Goal: Task Accomplishment & Management: Complete application form

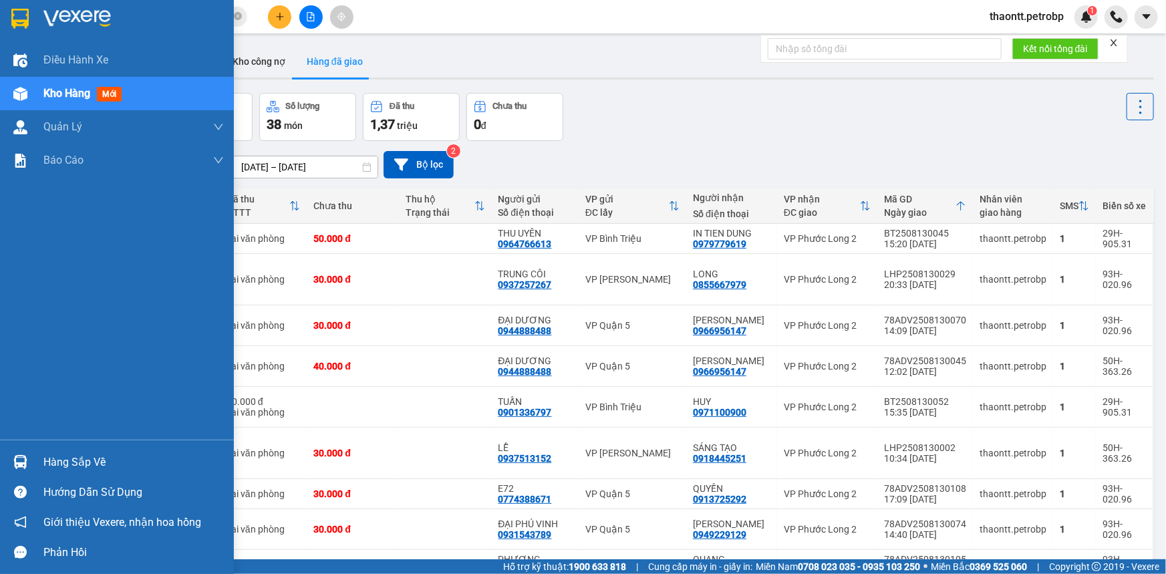
drag, startPoint x: 50, startPoint y: 461, endPoint x: 57, endPoint y: 463, distance: 7.6
click at [55, 462] on div "Hàng sắp về" at bounding box center [133, 462] width 180 height 20
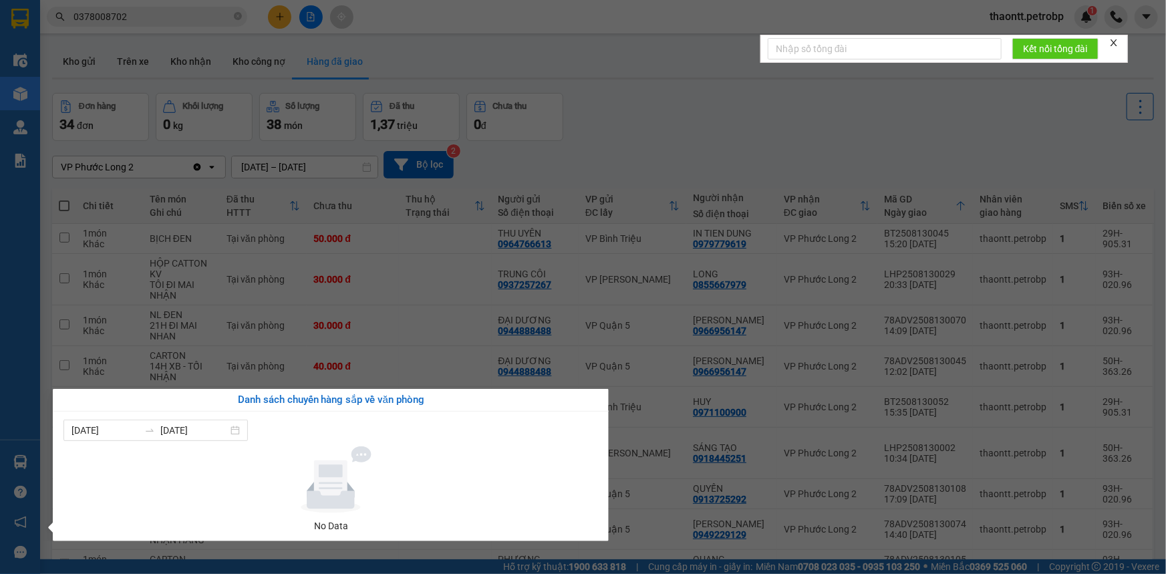
click at [595, 153] on section "Kết quả tìm kiếm ( 5 ) Bộ lọc Mã ĐH Trạng thái Món hàng Tổng cước Chưa cước Ngư…" at bounding box center [583, 287] width 1166 height 574
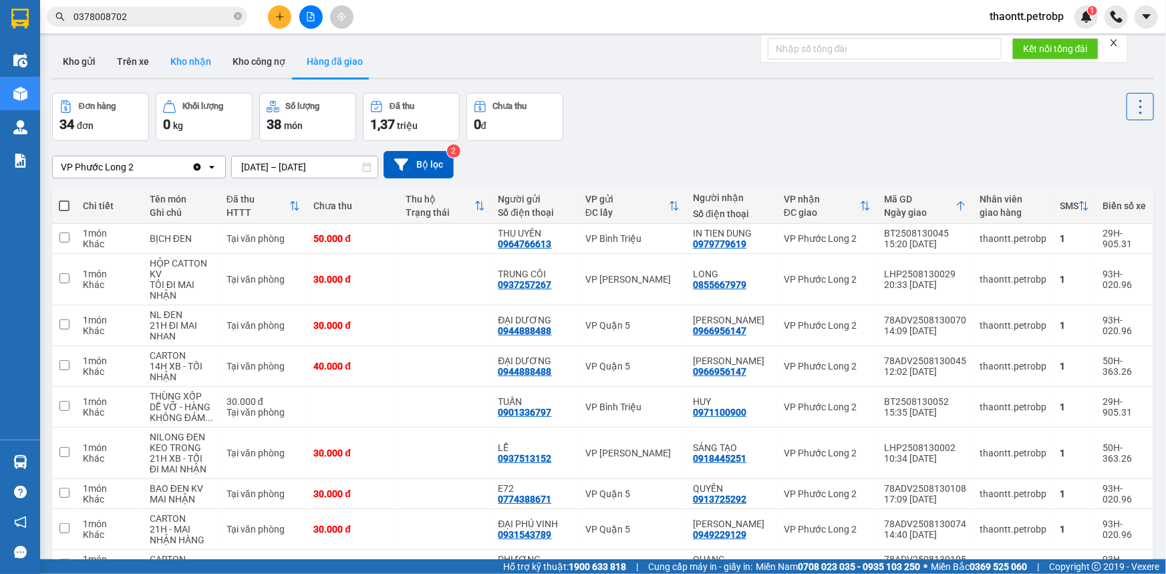
click at [201, 68] on button "Kho nhận" at bounding box center [191, 61] width 62 height 32
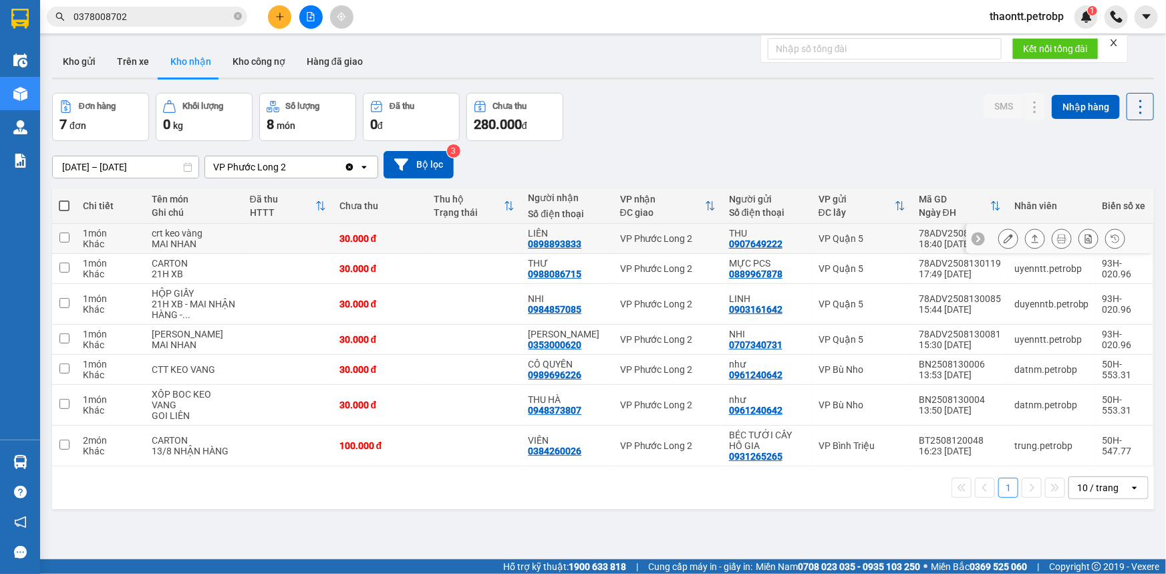
click at [999, 239] on button at bounding box center [1008, 238] width 19 height 23
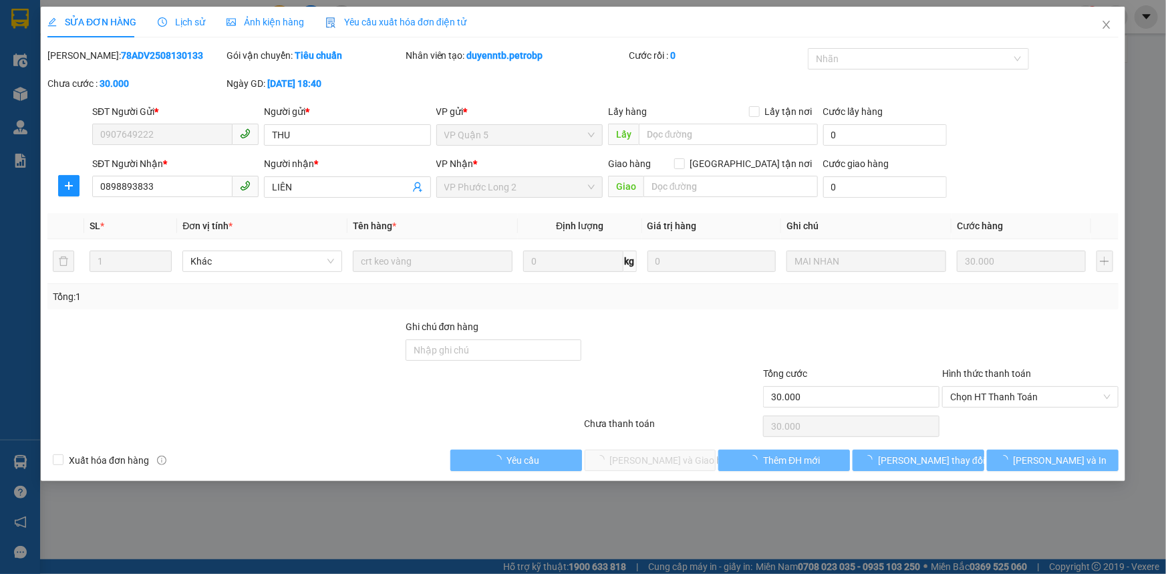
type input "0907649222"
type input "THU"
type input "0898893833"
type input "LIÊN"
type input "30.000"
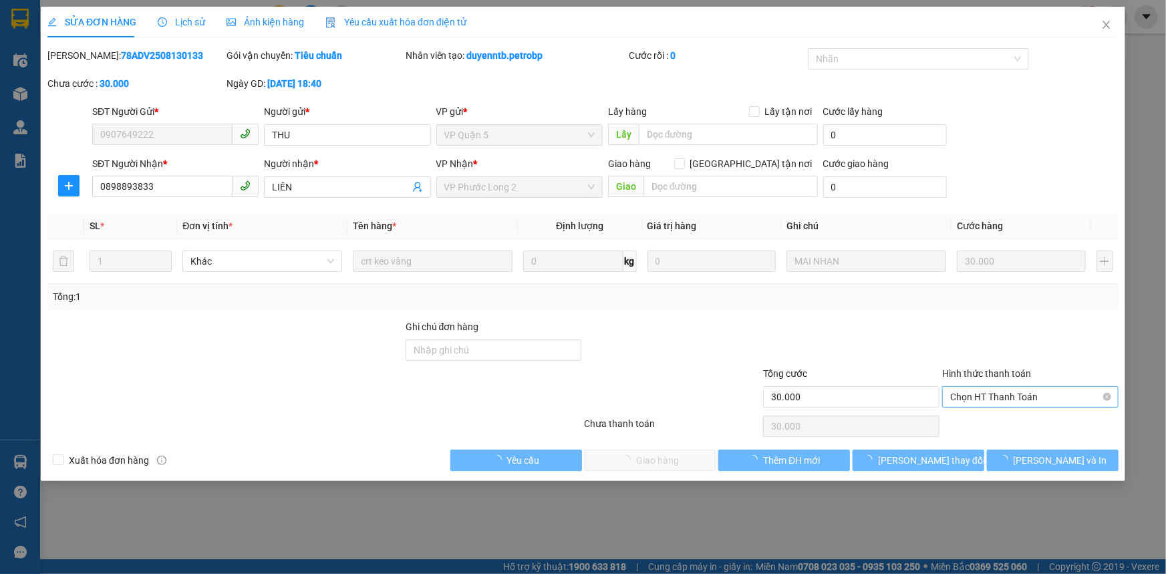
click at [993, 401] on span "Chọn HT Thanh Toán" at bounding box center [1030, 397] width 160 height 20
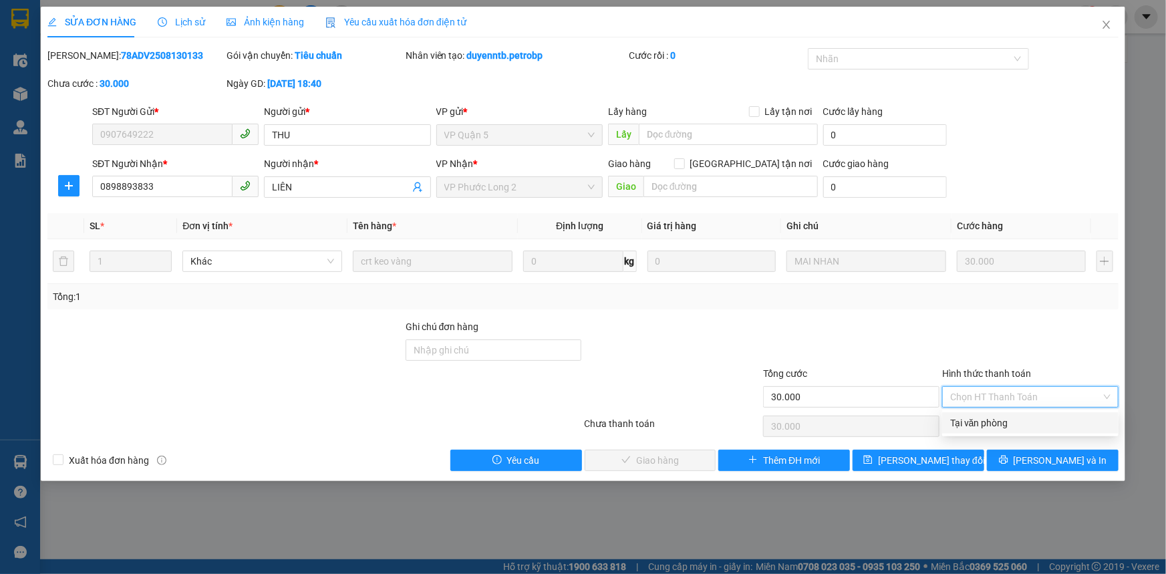
click at [980, 426] on div "Tại văn phòng" at bounding box center [1030, 423] width 160 height 15
type input "0"
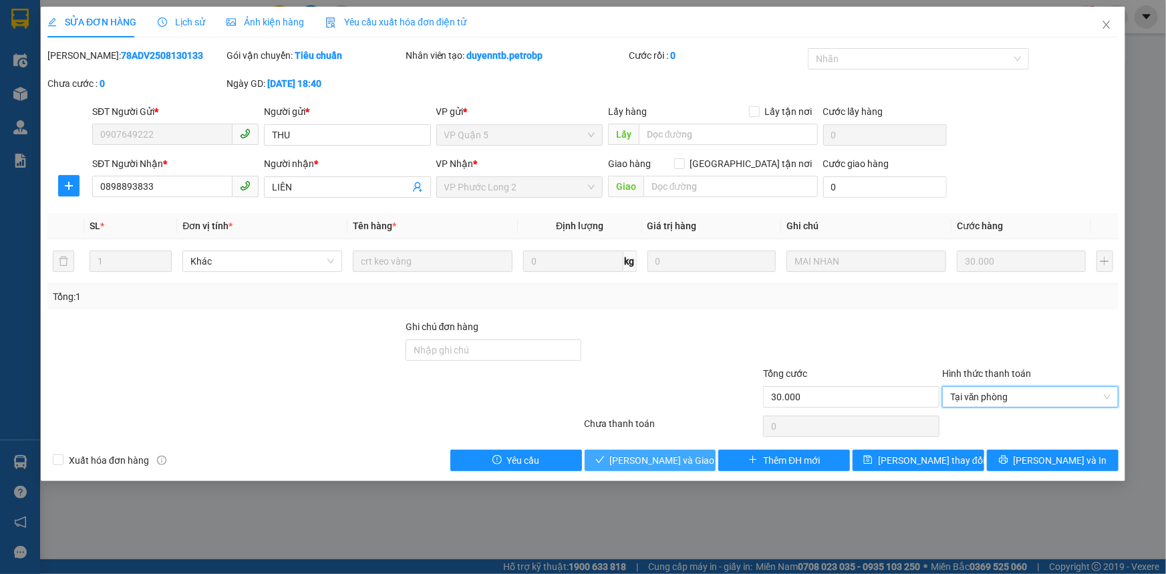
click at [660, 463] on span "[PERSON_NAME] và Giao hàng" at bounding box center [674, 460] width 128 height 15
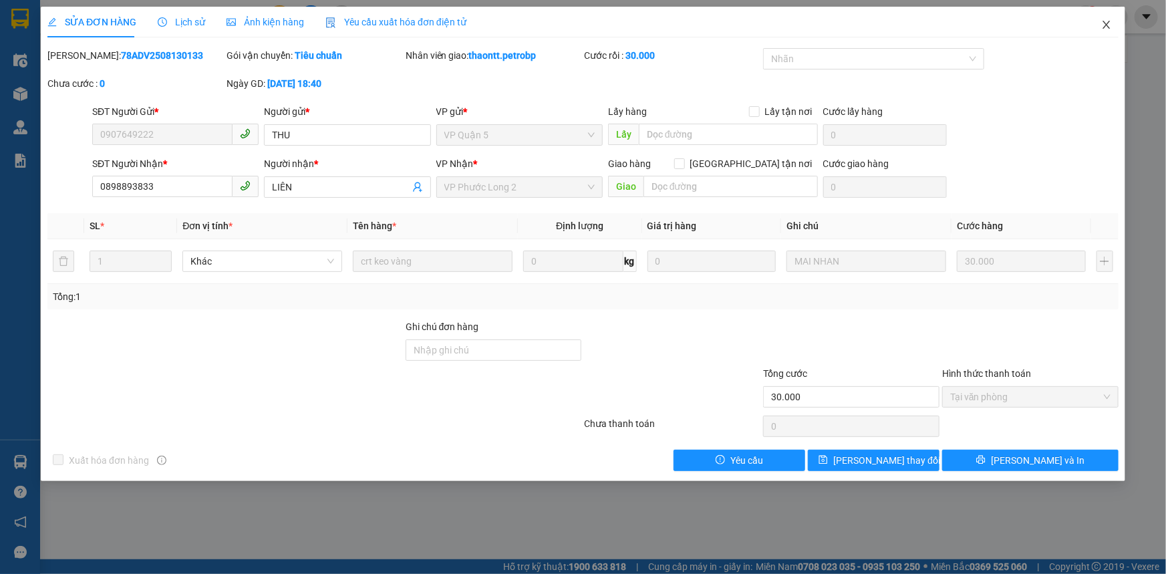
click at [1105, 24] on icon "close" at bounding box center [1106, 25] width 7 height 8
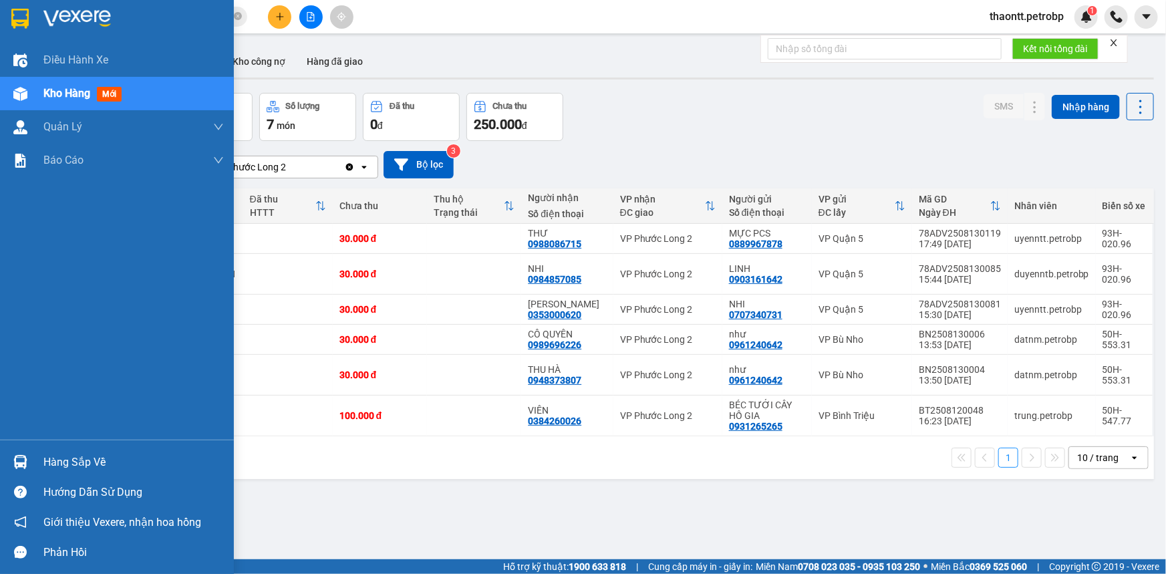
drag, startPoint x: 37, startPoint y: 460, endPoint x: 44, endPoint y: 462, distance: 7.5
click at [36, 460] on div "Hàng sắp về" at bounding box center [117, 462] width 234 height 30
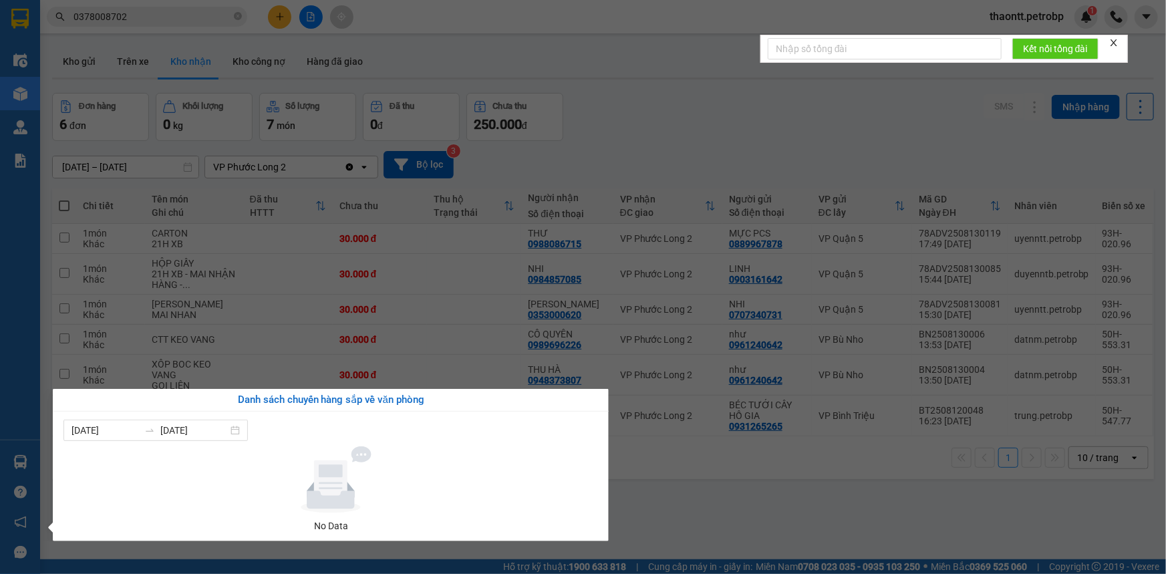
click at [609, 122] on section "Kết quả tìm kiếm ( 5 ) Bộ lọc Mã ĐH Trạng thái Món hàng Tổng cước Chưa cước Ngư…" at bounding box center [583, 287] width 1166 height 574
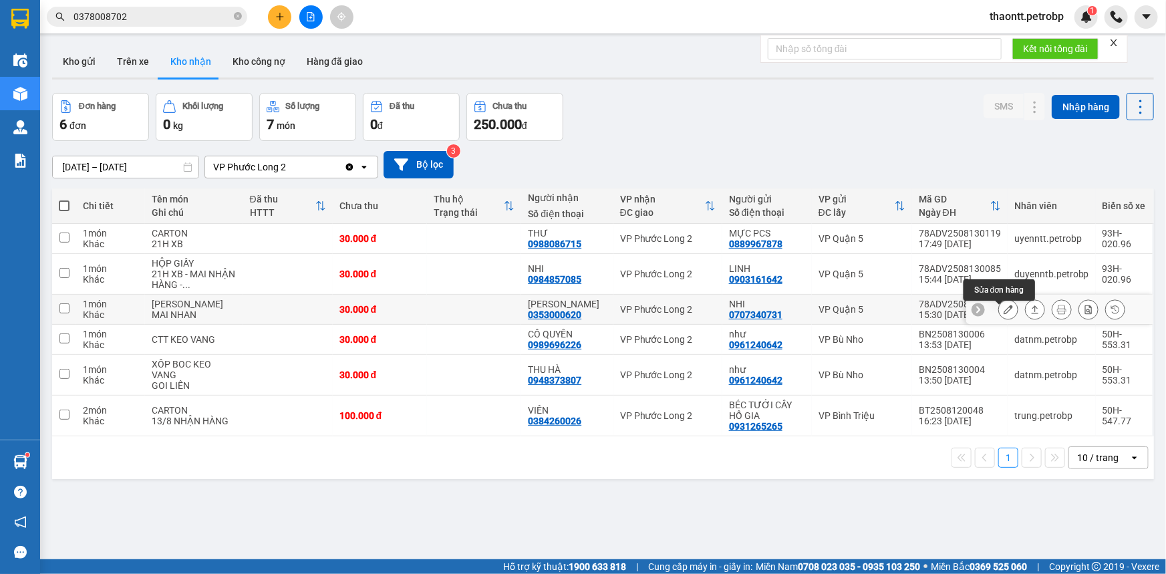
click at [1007, 315] on button at bounding box center [1008, 309] width 19 height 23
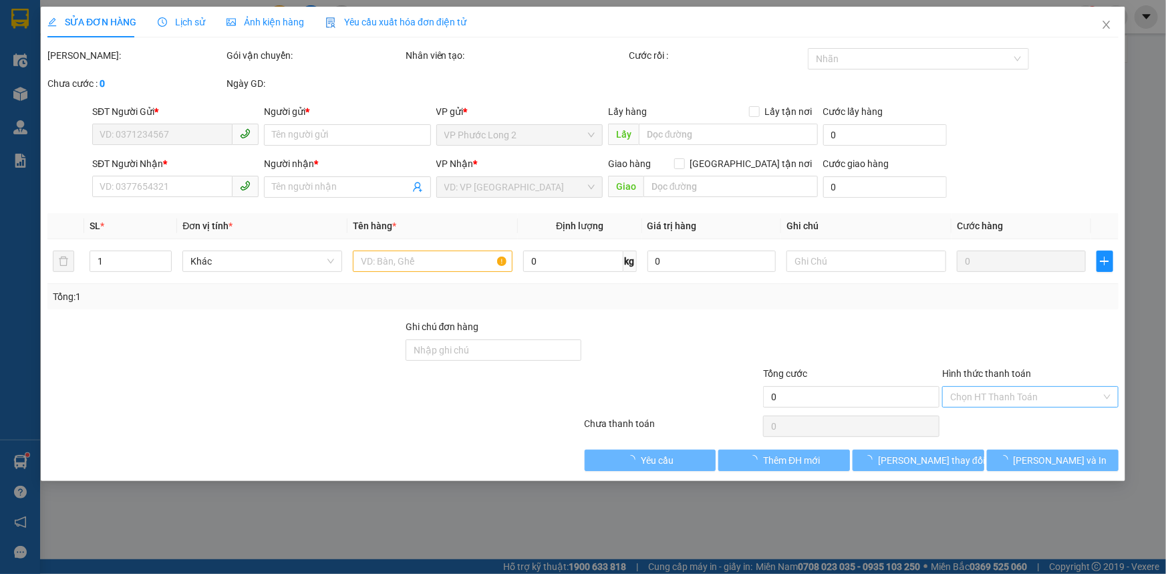
type input "0707340731"
type input "NHI"
type input "0353000620"
type input "[PERSON_NAME]"
type input "30.000"
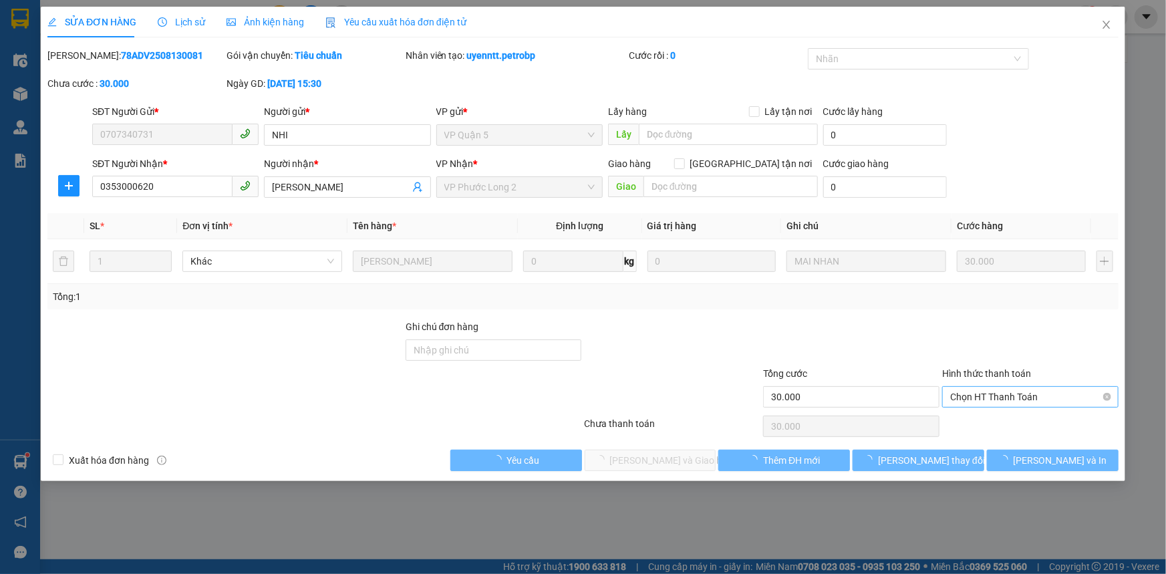
click at [986, 395] on span "Chọn HT Thanh Toán" at bounding box center [1030, 397] width 160 height 20
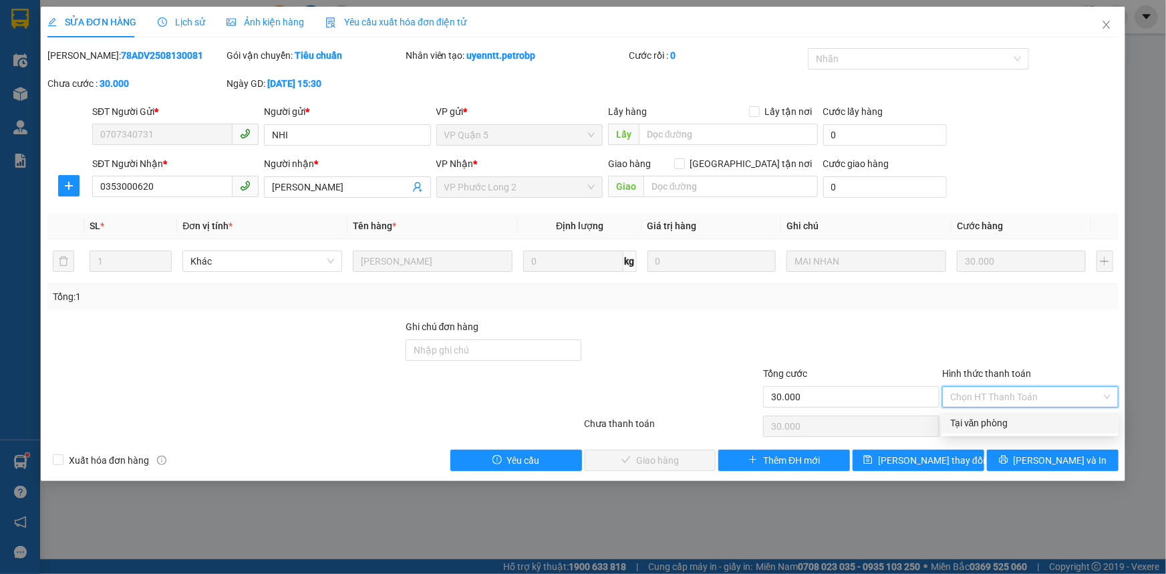
click at [985, 424] on div "Tại văn phòng" at bounding box center [1030, 423] width 160 height 15
type input "0"
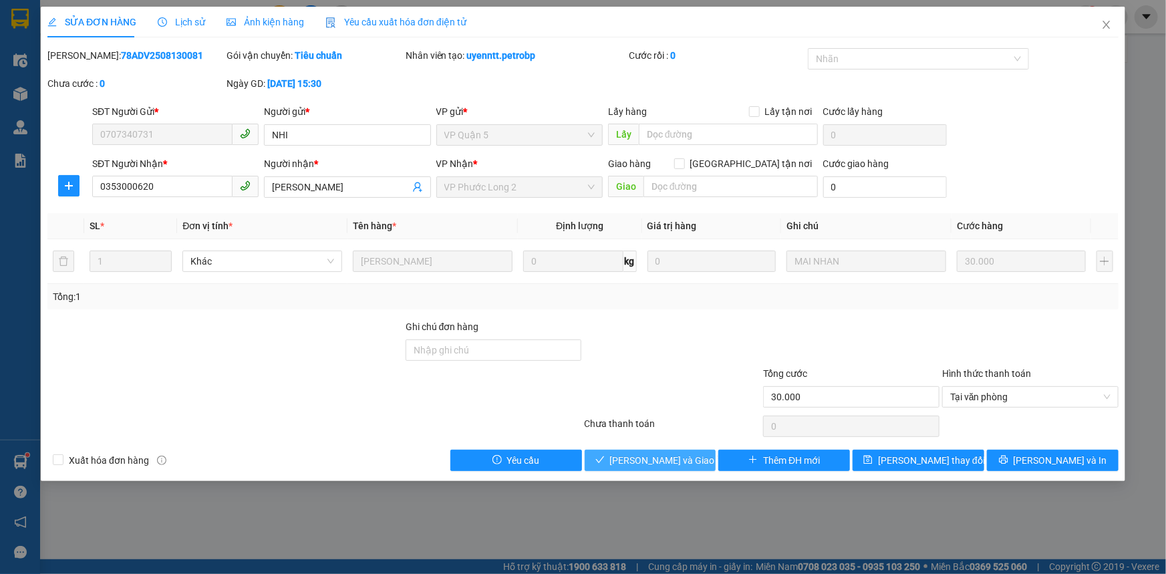
click at [604, 457] on button "[PERSON_NAME] và Giao hàng" at bounding box center [651, 460] width 132 height 21
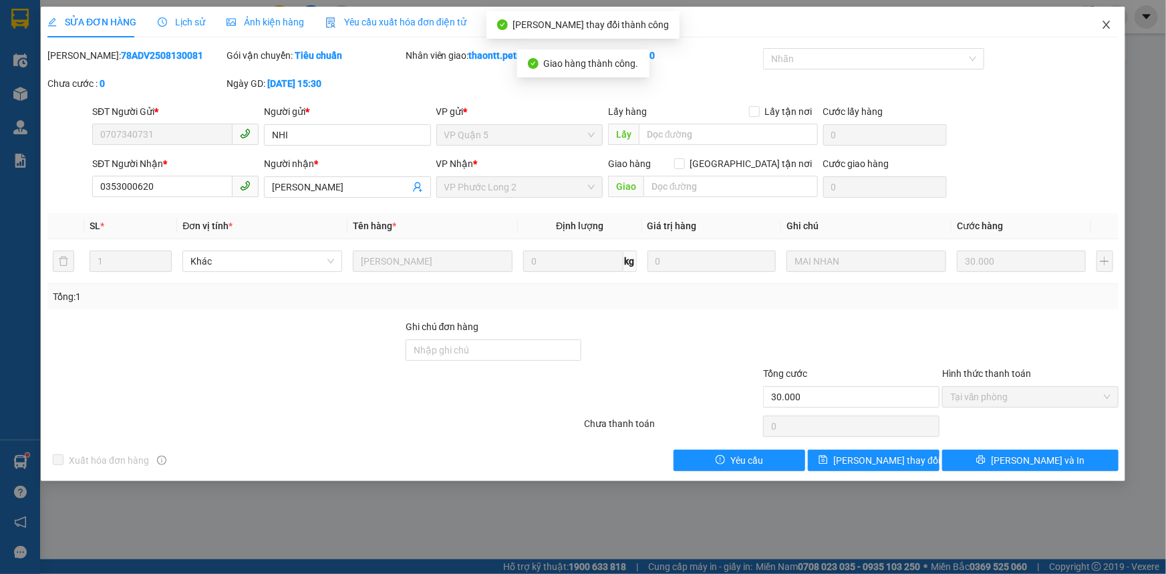
click at [1106, 30] on icon "close" at bounding box center [1106, 24] width 11 height 11
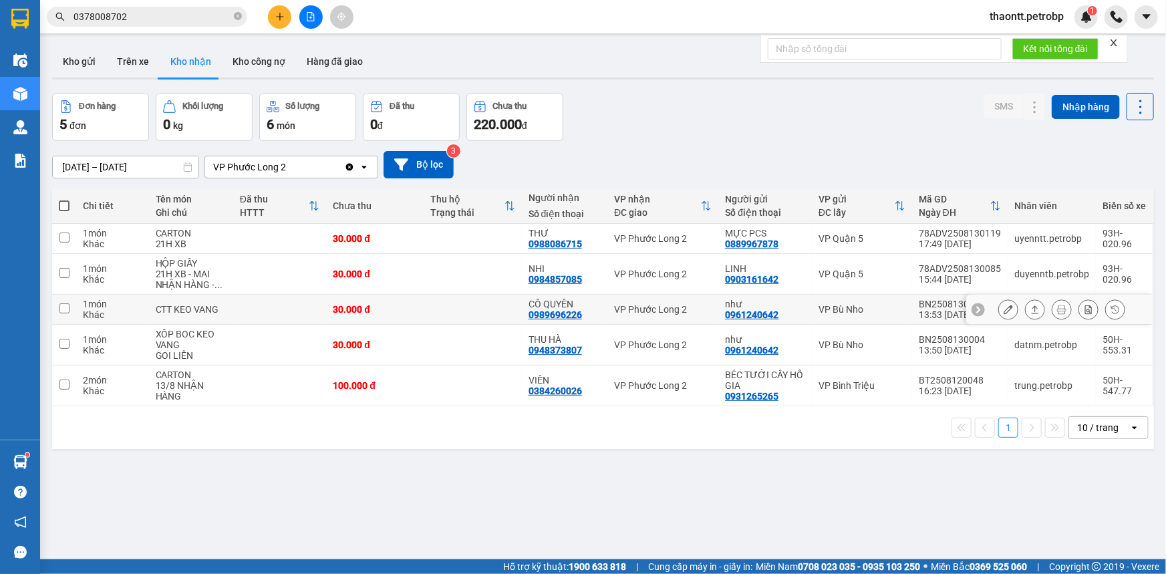
click at [509, 308] on td at bounding box center [473, 310] width 98 height 30
checkbox input "true"
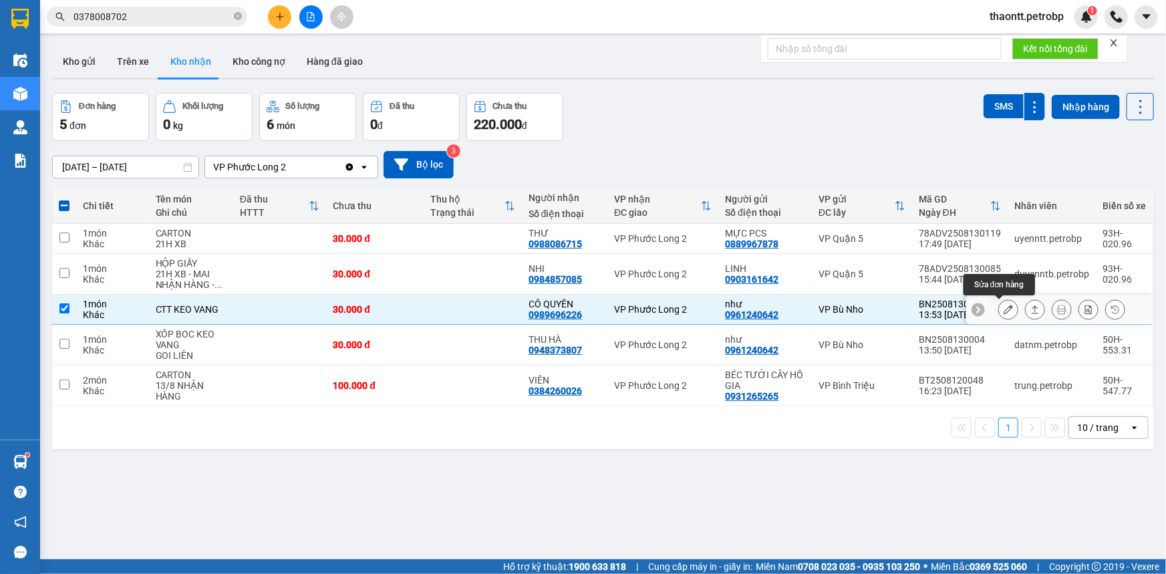
click at [1002, 315] on button at bounding box center [1008, 309] width 19 height 23
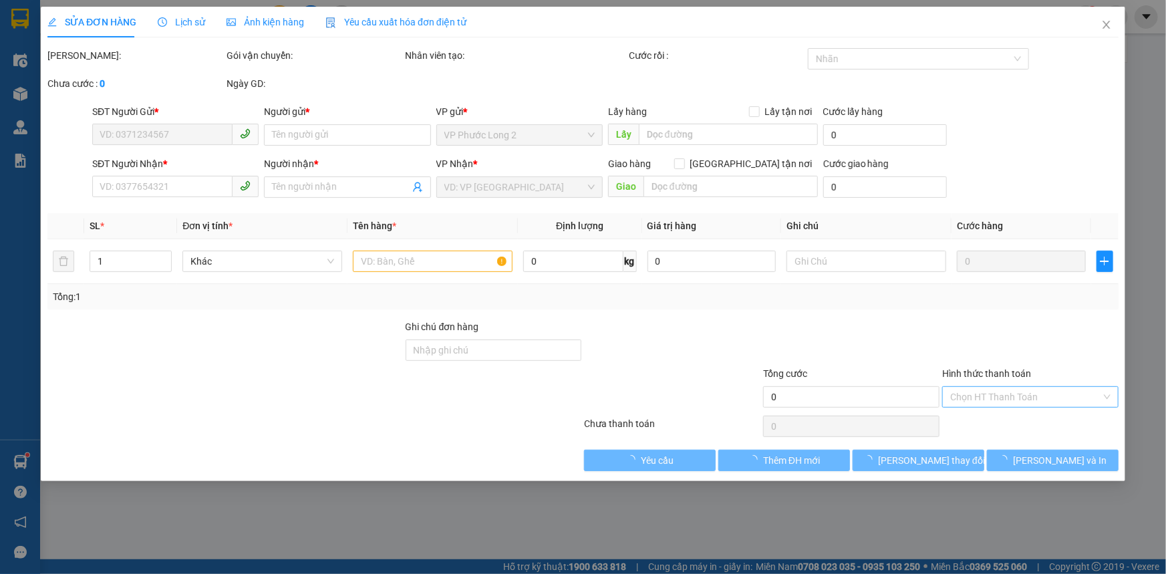
type input "0961240642"
type input "như"
type input "0989696226"
type input "CÔ QUYÊN"
type input "30.000"
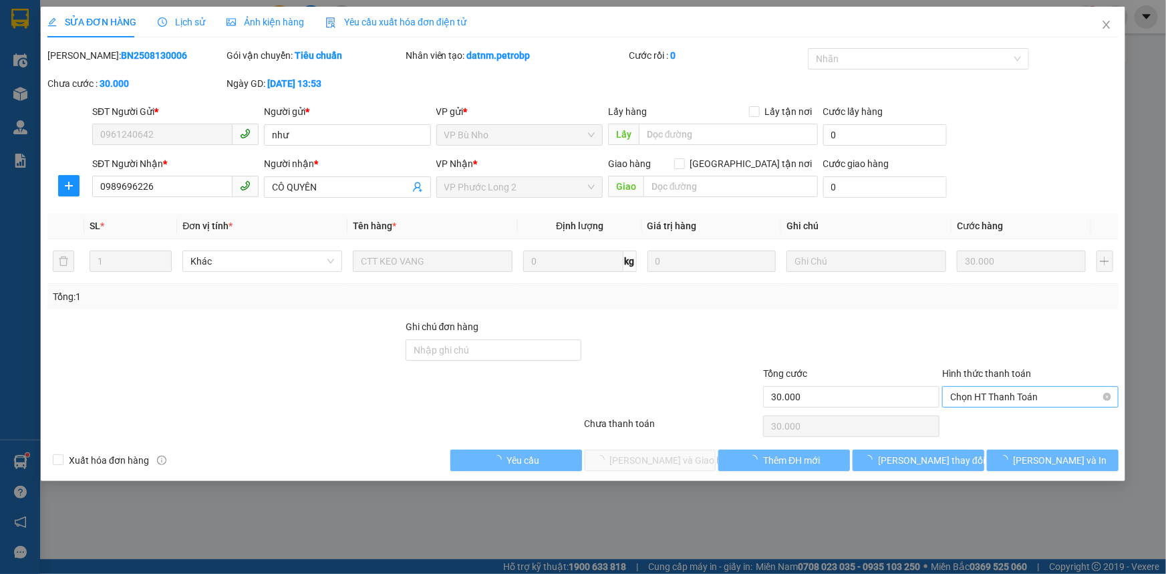
click at [976, 396] on span "Chọn HT Thanh Toán" at bounding box center [1030, 397] width 160 height 20
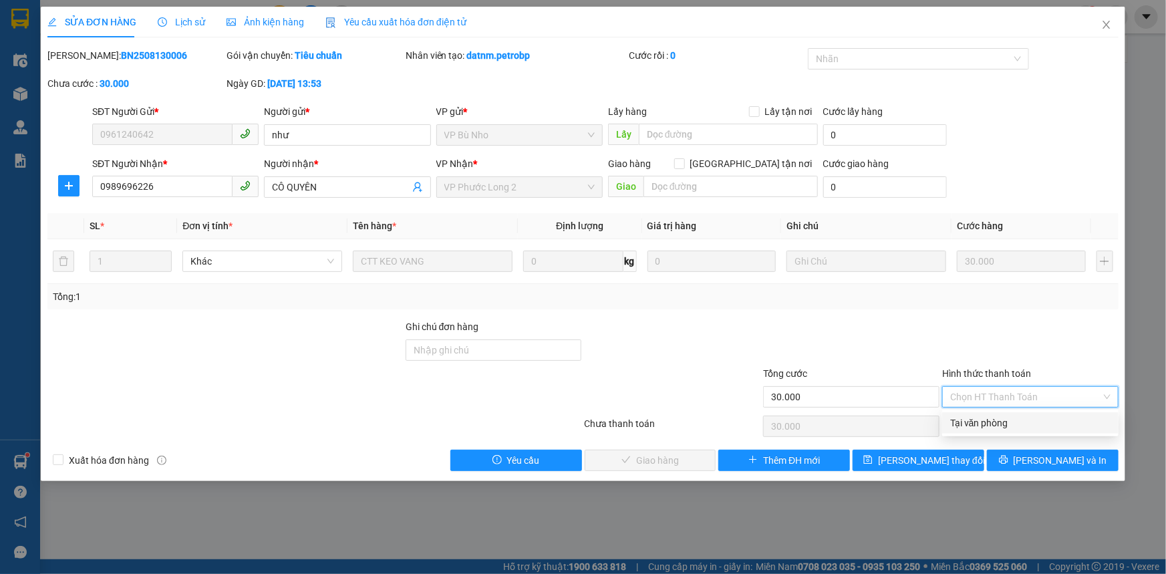
click at [974, 428] on div "Tại văn phòng" at bounding box center [1030, 423] width 160 height 15
type input "0"
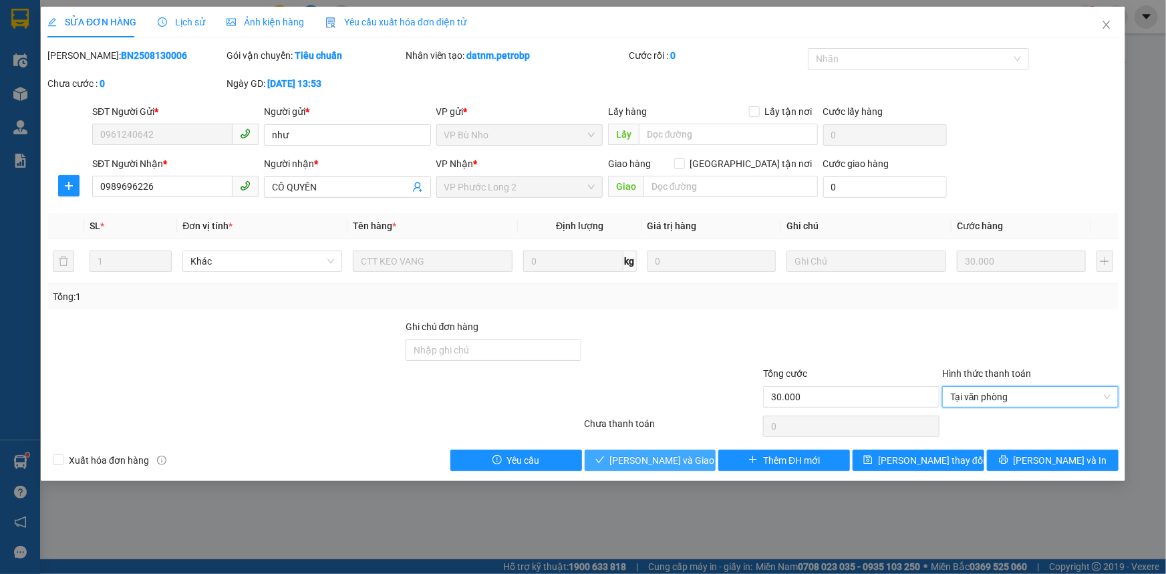
click at [680, 454] on span "[PERSON_NAME] và Giao hàng" at bounding box center [674, 460] width 128 height 15
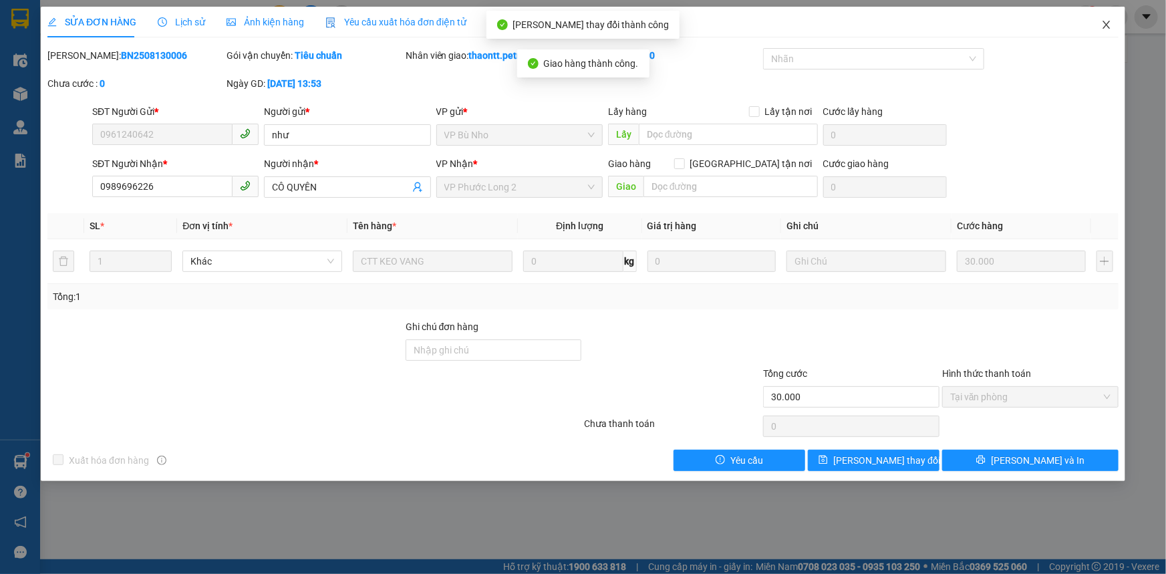
click at [1111, 21] on icon "close" at bounding box center [1106, 24] width 11 height 11
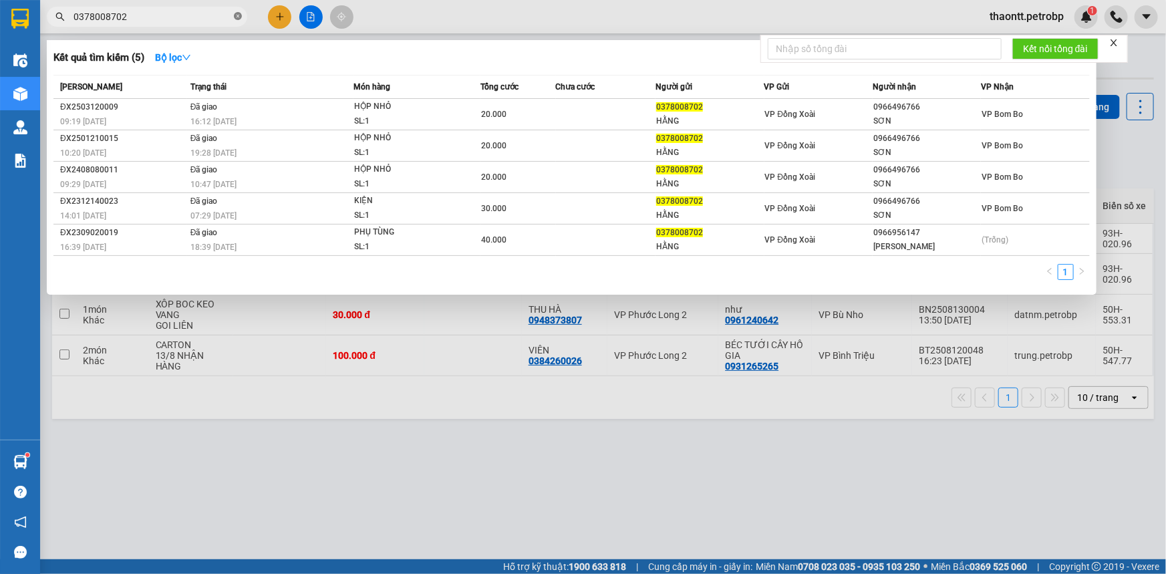
click at [239, 15] on icon "close-circle" at bounding box center [238, 16] width 8 height 8
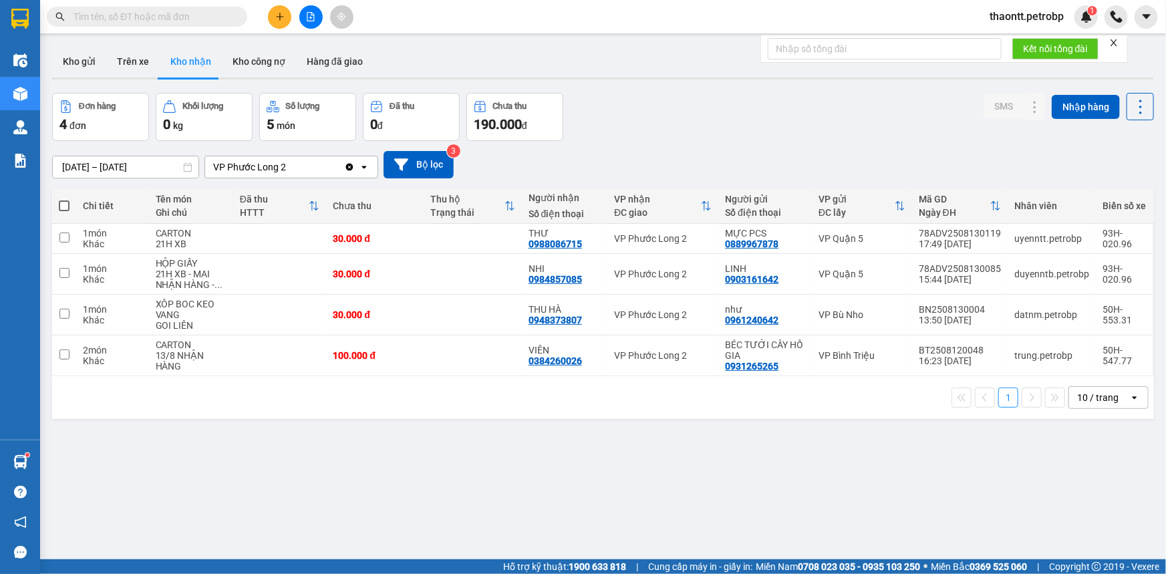
click at [202, 18] on input "text" at bounding box center [153, 16] width 158 height 15
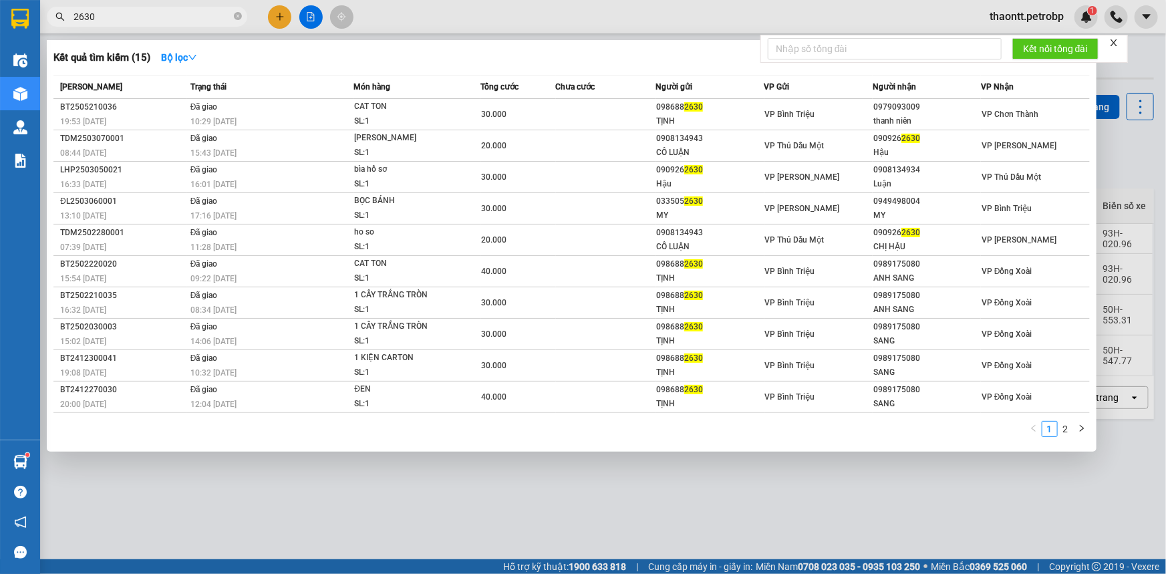
type input "2630"
click at [978, 508] on div at bounding box center [583, 287] width 1166 height 574
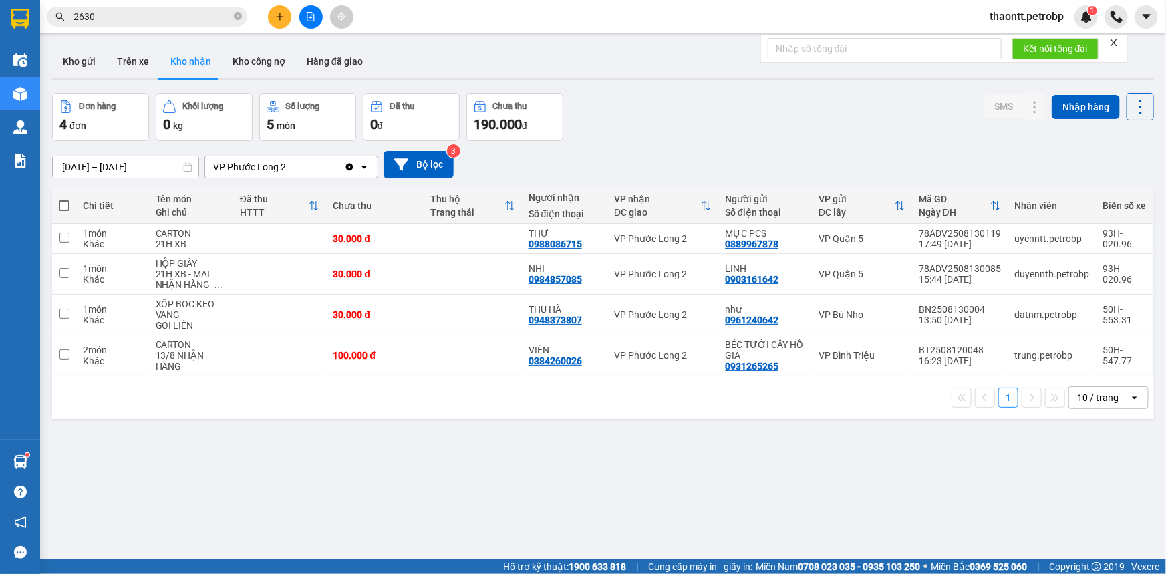
click at [100, 166] on input "[DATE] – [DATE]" at bounding box center [126, 166] width 146 height 21
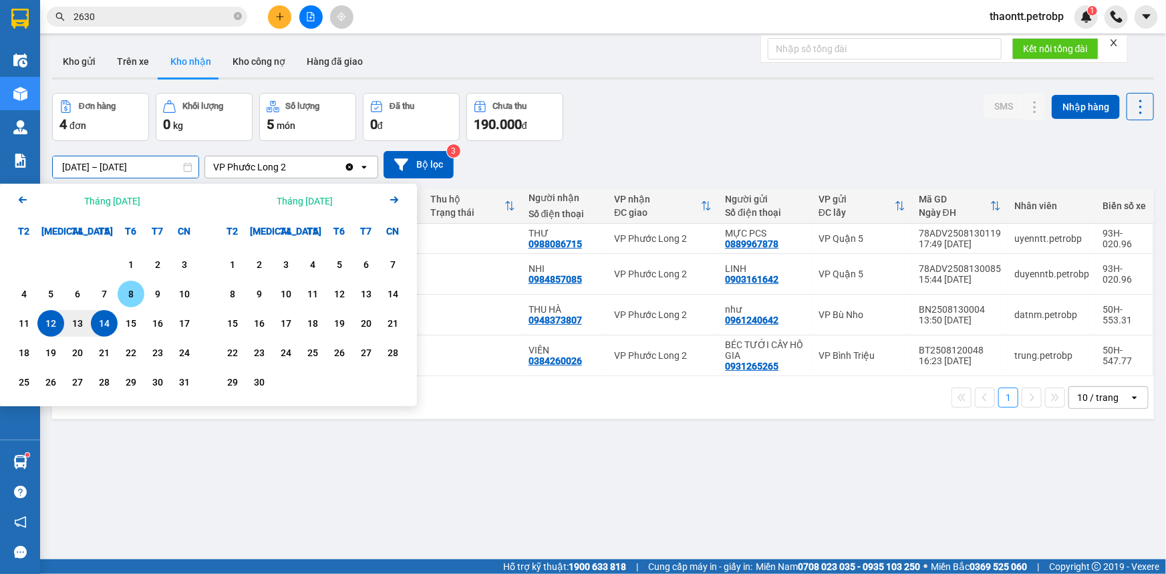
click at [130, 300] on div "8" at bounding box center [131, 294] width 19 height 16
click at [114, 323] on div "14" at bounding box center [104, 323] width 27 height 27
type input "[DATE] – [DATE]"
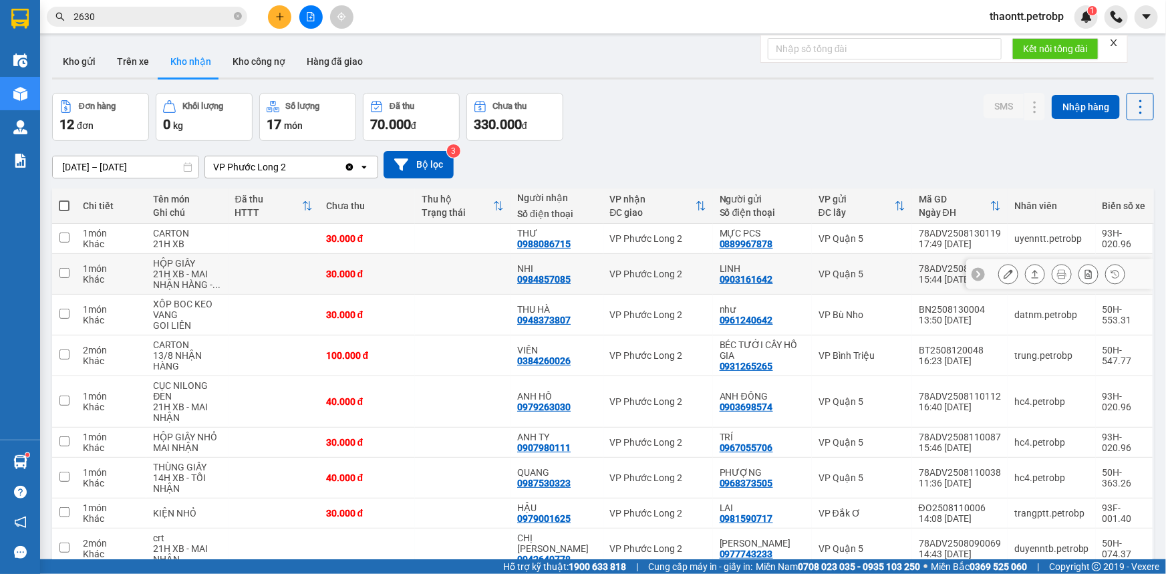
scroll to position [114, 0]
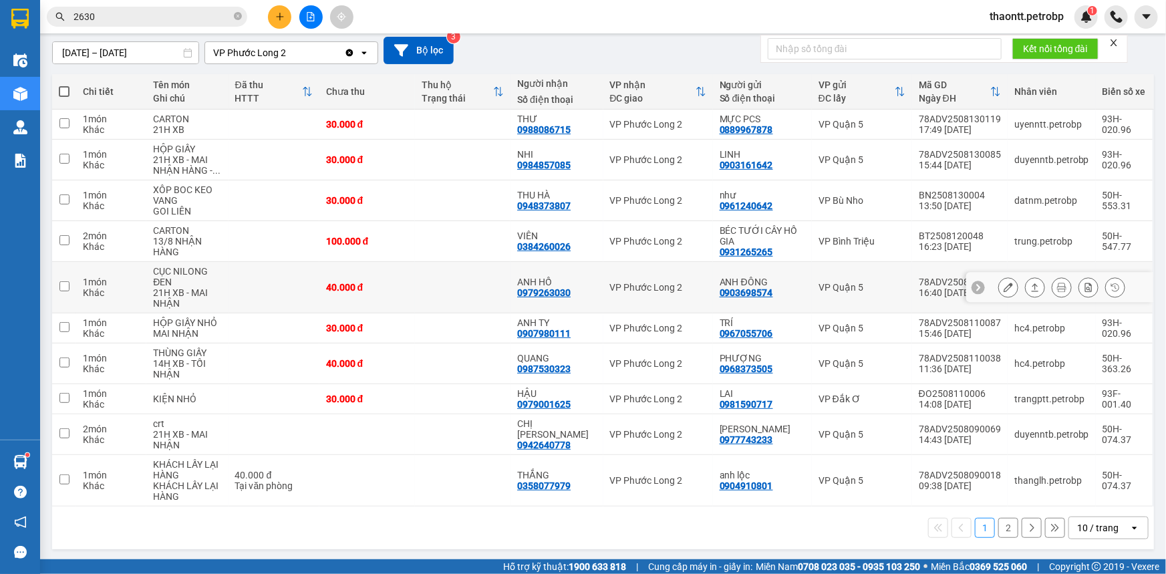
click at [587, 290] on div "ANH HỒ 0979263030" at bounding box center [556, 287] width 79 height 21
checkbox input "true"
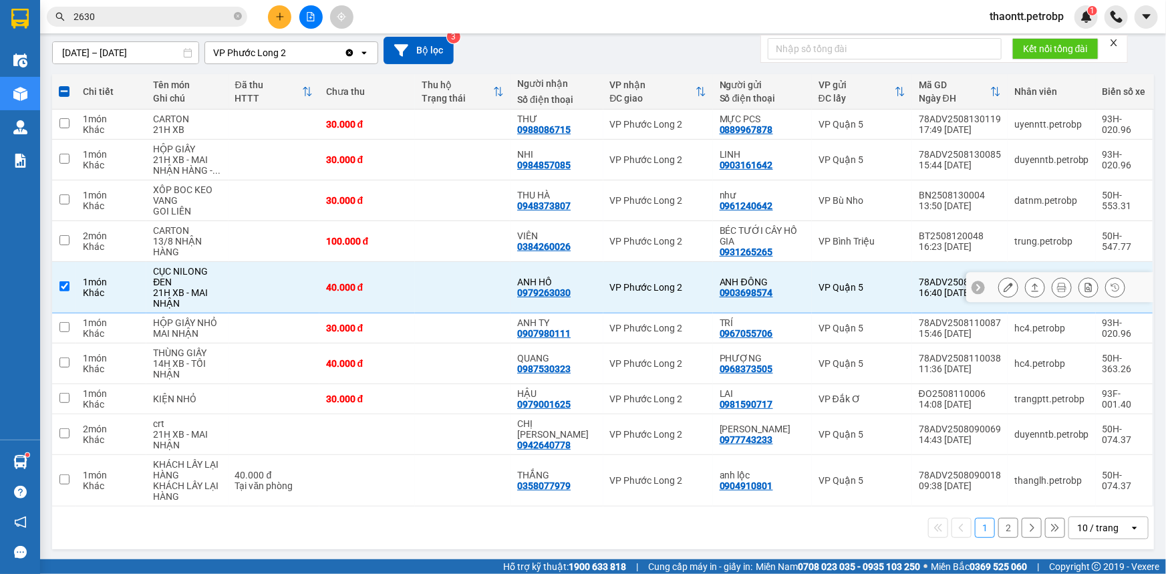
click at [999, 286] on button at bounding box center [1008, 287] width 19 height 23
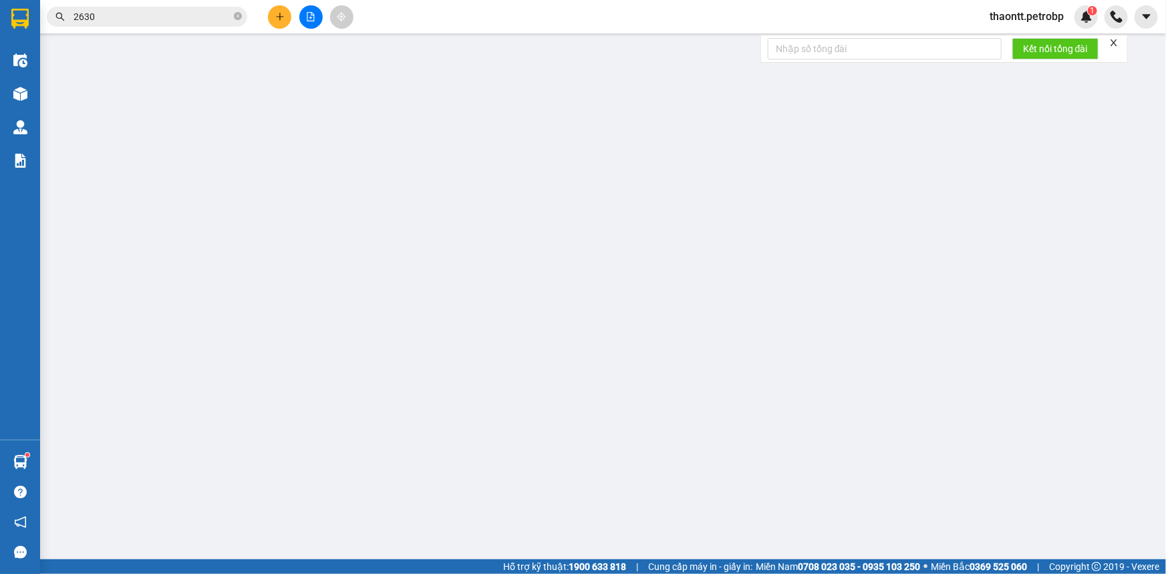
type input "0903698574"
type input "ANH ĐÔNG"
type input "0979263030"
type input "ANH HỒ"
type input "40.000"
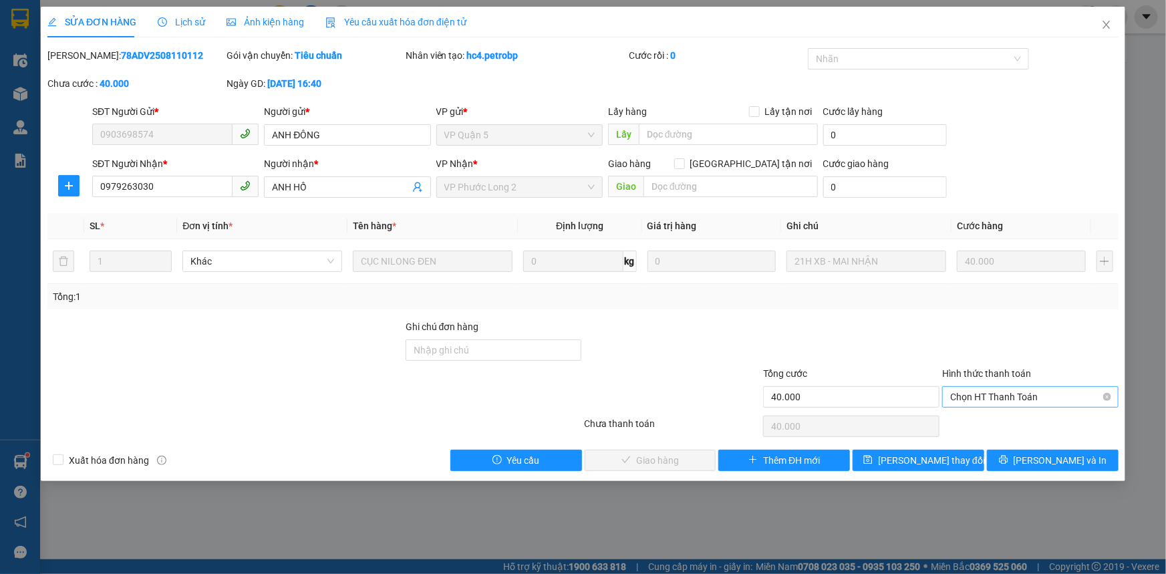
click at [992, 403] on span "Chọn HT Thanh Toán" at bounding box center [1030, 397] width 160 height 20
click at [976, 426] on div "Tại văn phòng" at bounding box center [1030, 423] width 160 height 15
type input "0"
click at [690, 458] on span "[PERSON_NAME] và Giao hàng" at bounding box center [674, 460] width 128 height 15
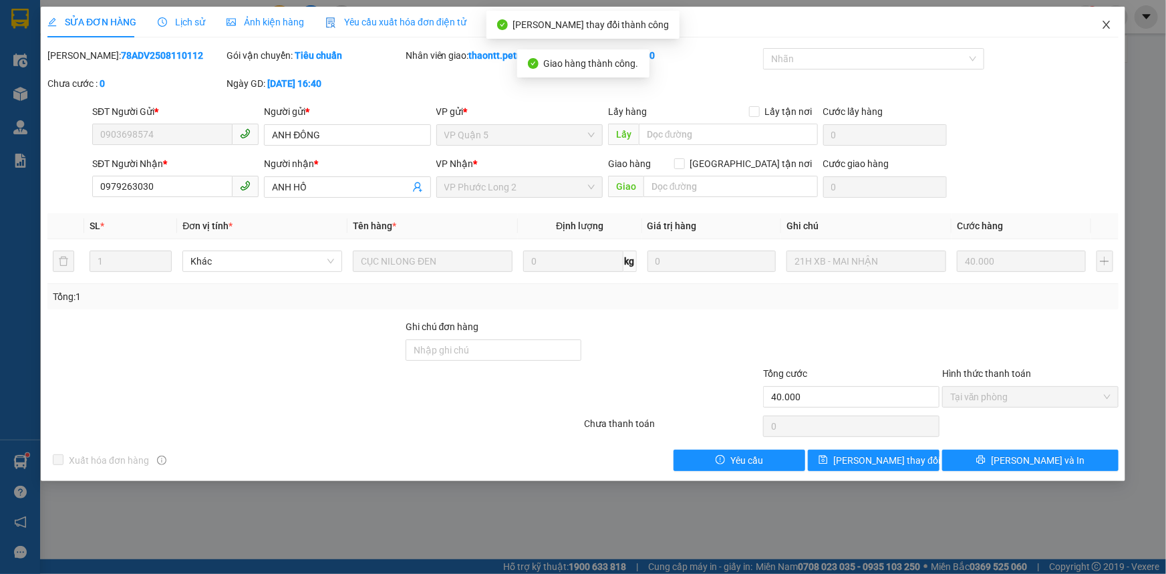
drag, startPoint x: 1100, startPoint y: 27, endPoint x: 1092, endPoint y: 28, distance: 8.1
click at [1101, 27] on span "Close" at bounding box center [1106, 25] width 37 height 37
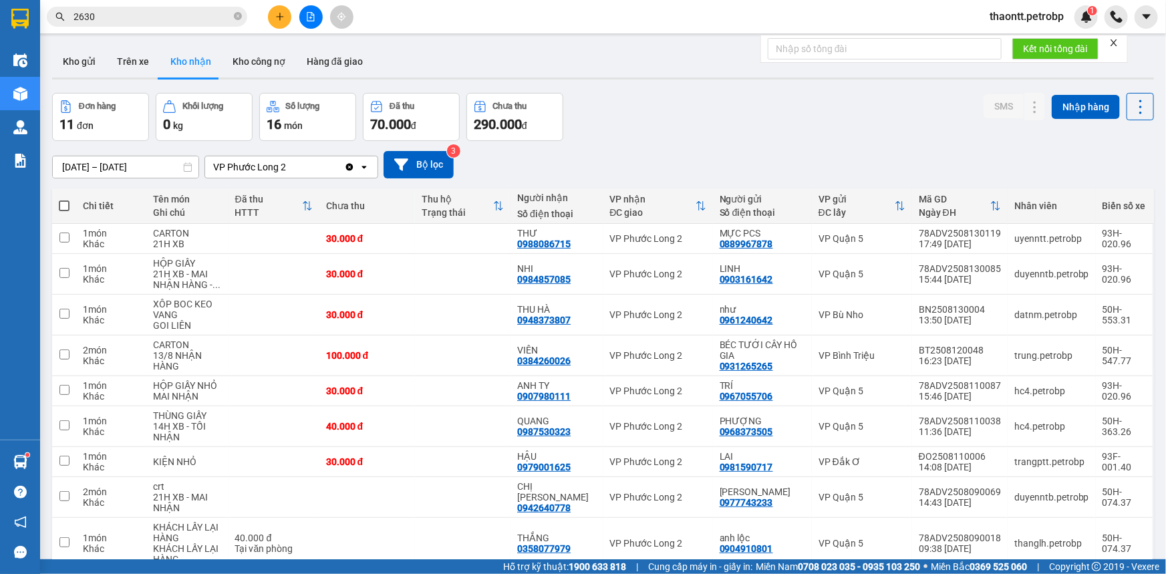
click at [122, 167] on input "[DATE] – [DATE]" at bounding box center [126, 166] width 146 height 21
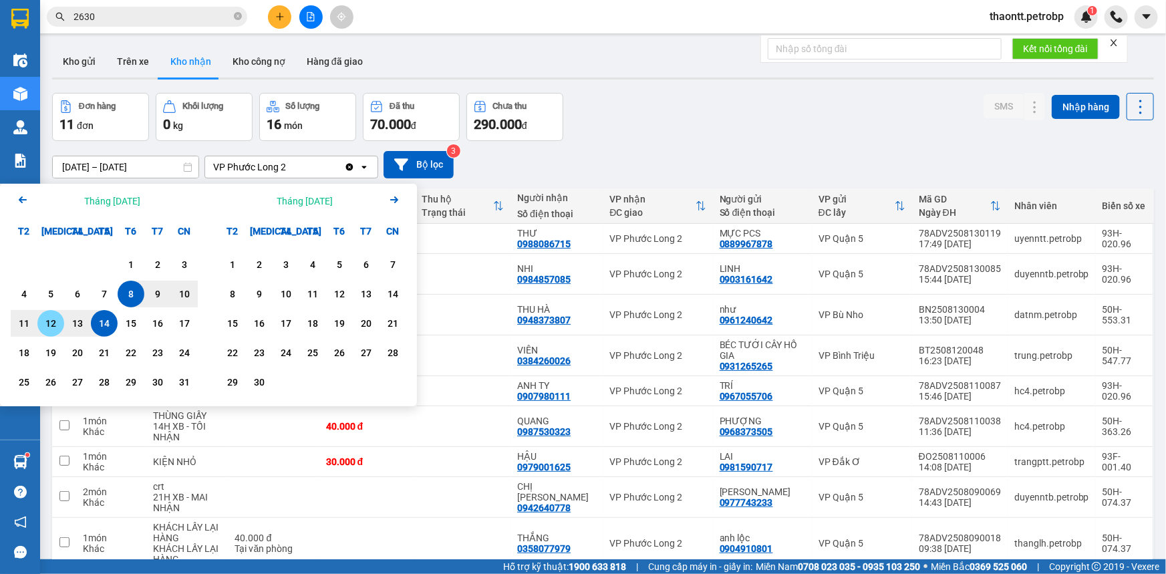
click at [56, 321] on div "12" at bounding box center [50, 323] width 19 height 16
click at [100, 325] on div "14" at bounding box center [104, 323] width 19 height 16
type input "[DATE] – [DATE]"
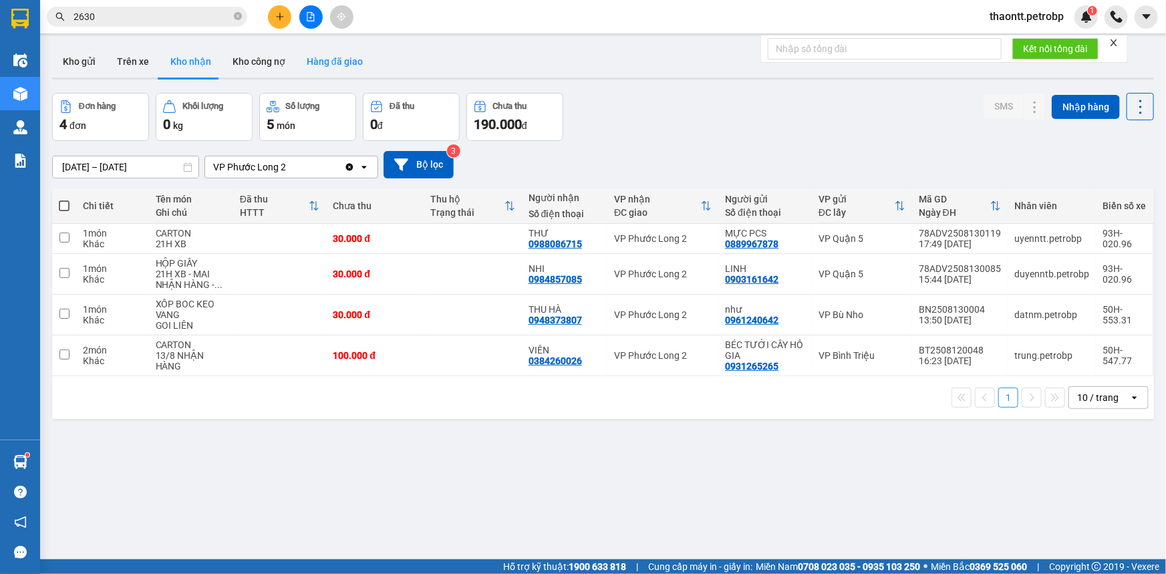
click at [327, 68] on button "Hàng đã giao" at bounding box center [335, 61] width 78 height 32
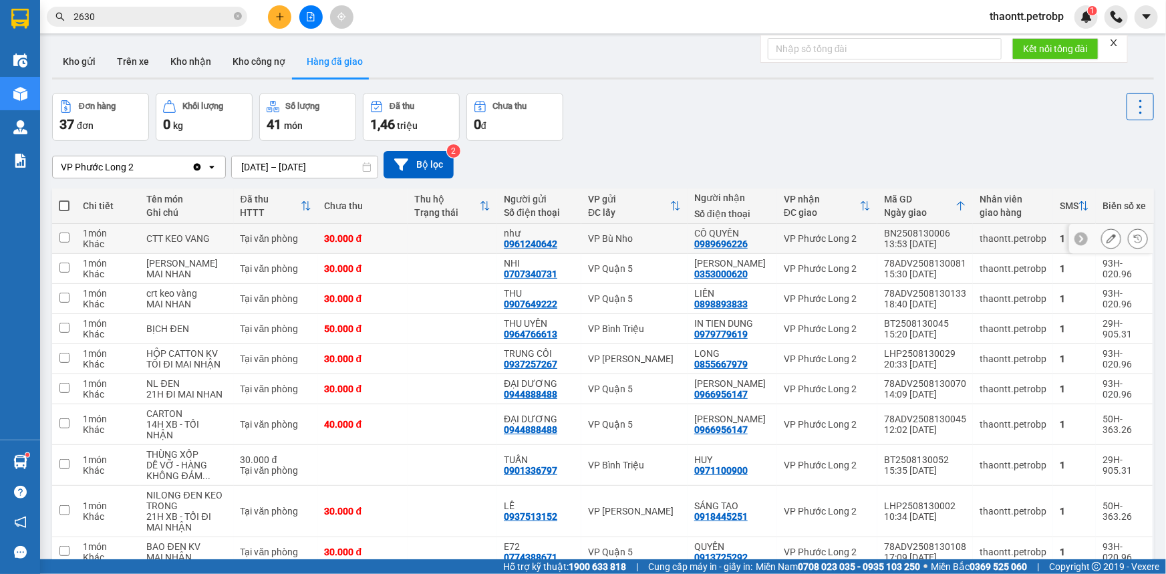
scroll to position [60, 0]
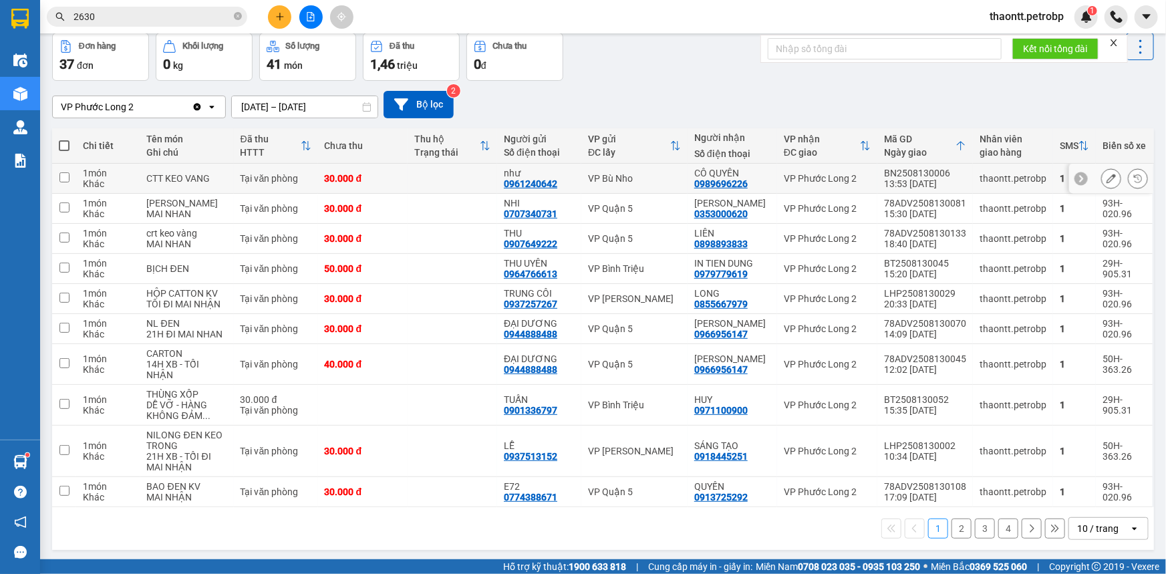
click at [437, 178] on td at bounding box center [453, 179] width 90 height 30
checkbox input "true"
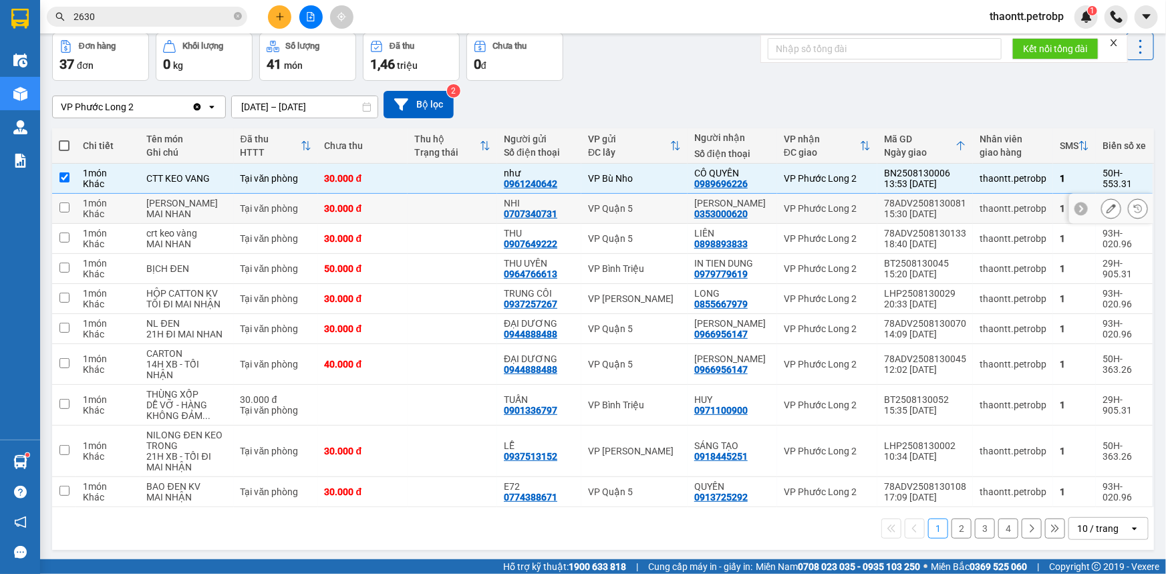
click at [429, 221] on td at bounding box center [453, 209] width 90 height 30
checkbox input "true"
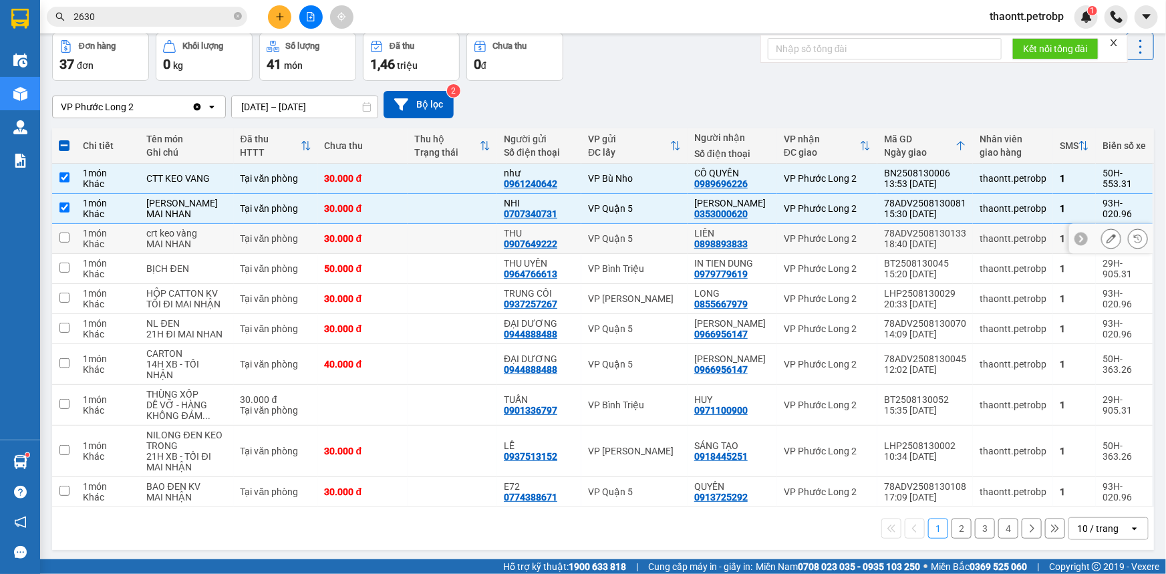
click at [437, 249] on td at bounding box center [453, 239] width 90 height 30
checkbox input "true"
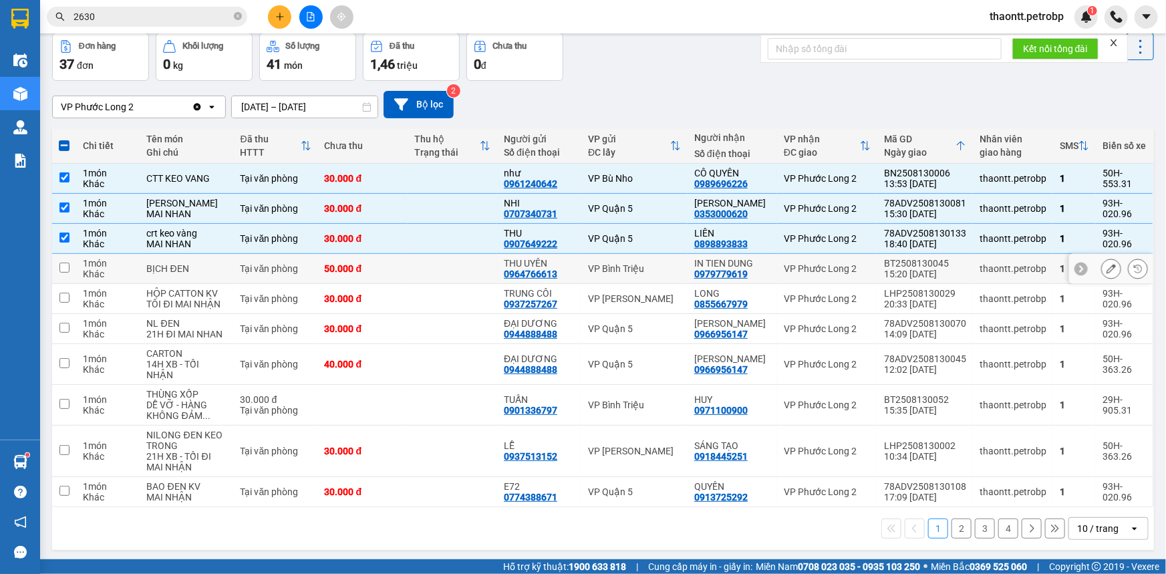
click at [442, 277] on td at bounding box center [453, 269] width 90 height 30
checkbox input "true"
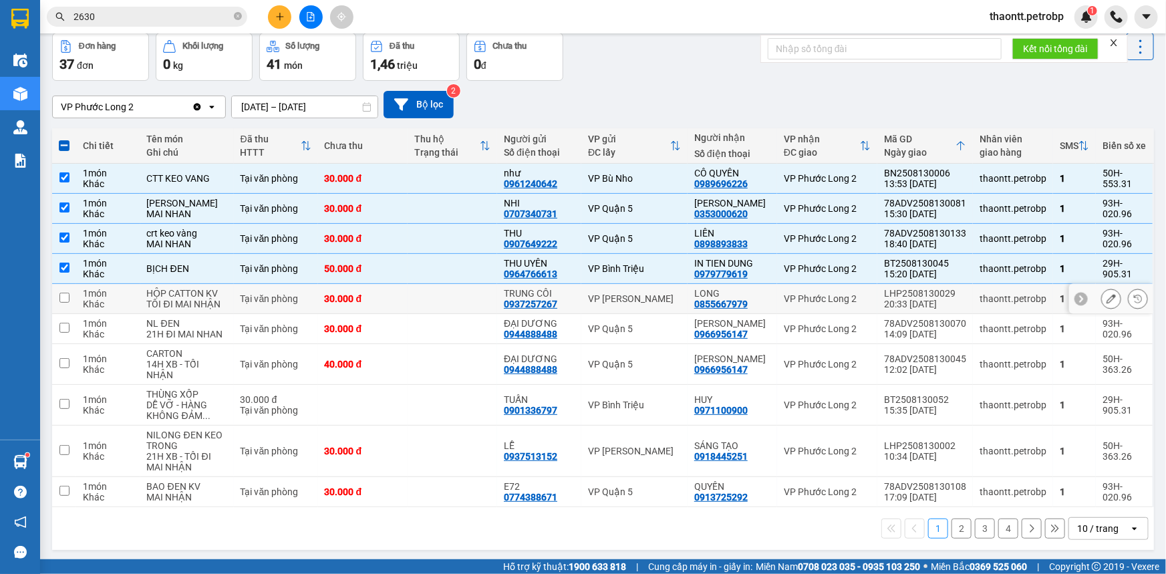
click at [441, 314] on td at bounding box center [453, 299] width 90 height 30
checkbox input "true"
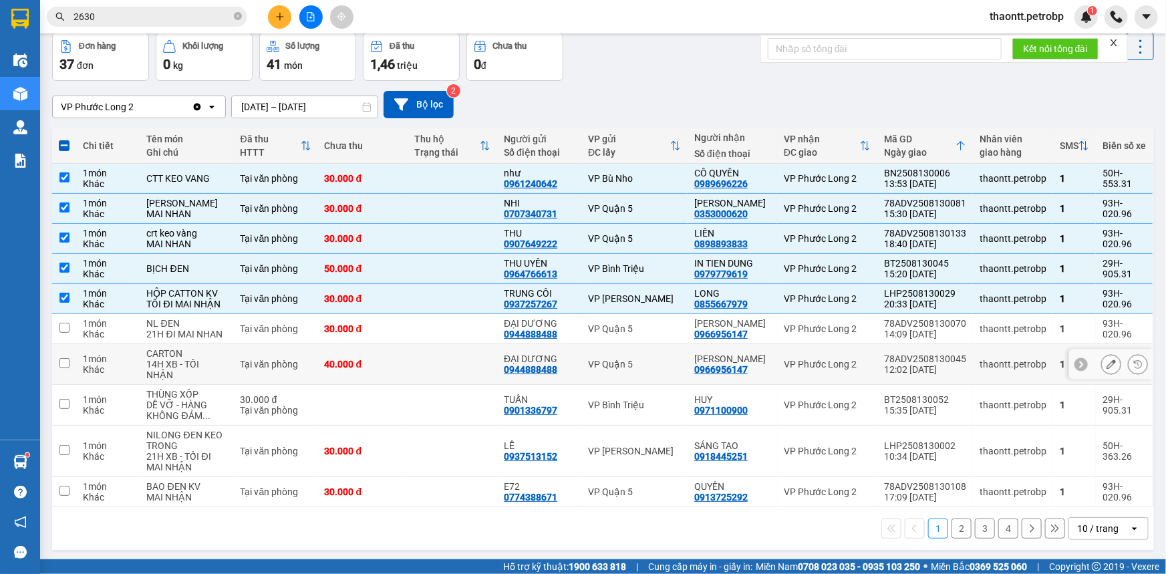
click at [435, 344] on td at bounding box center [453, 329] width 90 height 30
checkbox input "true"
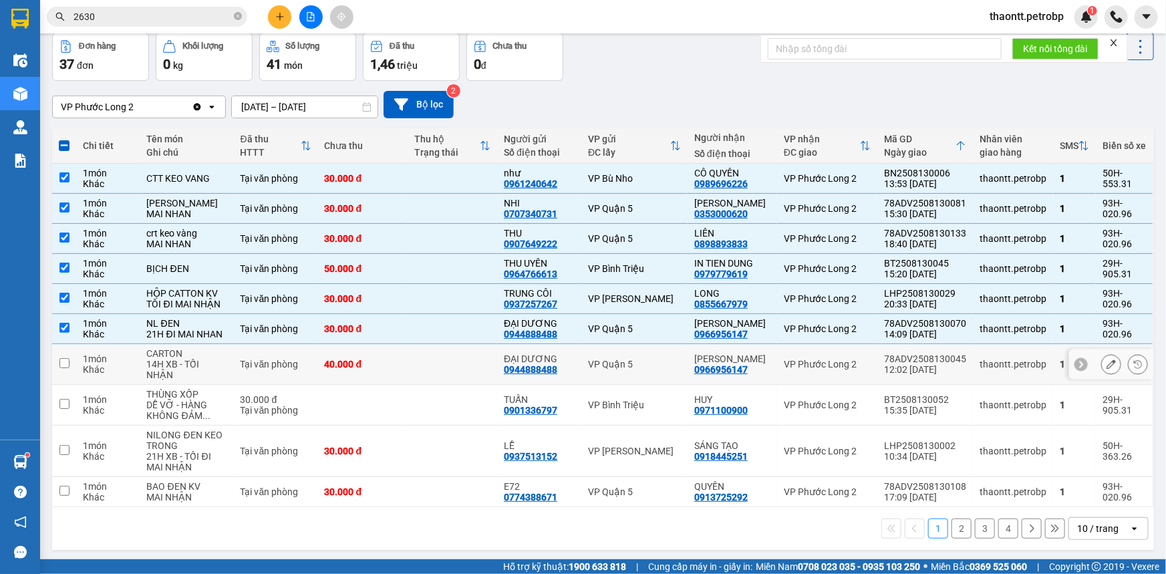
drag, startPoint x: 437, startPoint y: 400, endPoint x: 424, endPoint y: 384, distance: 19.9
click at [437, 385] on td at bounding box center [453, 364] width 90 height 41
checkbox input "true"
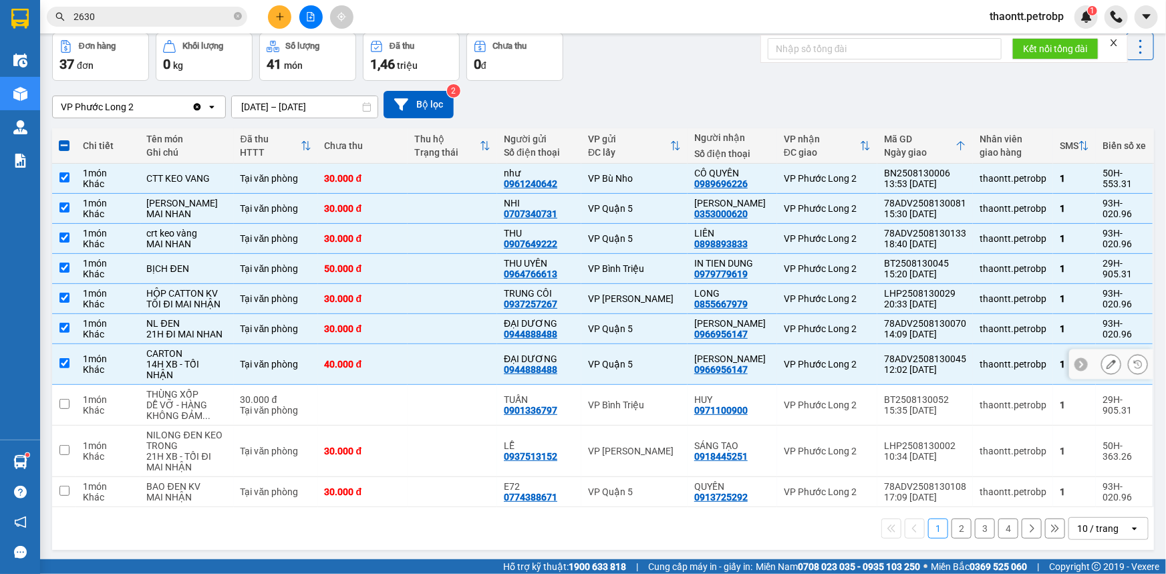
scroll to position [104, 0]
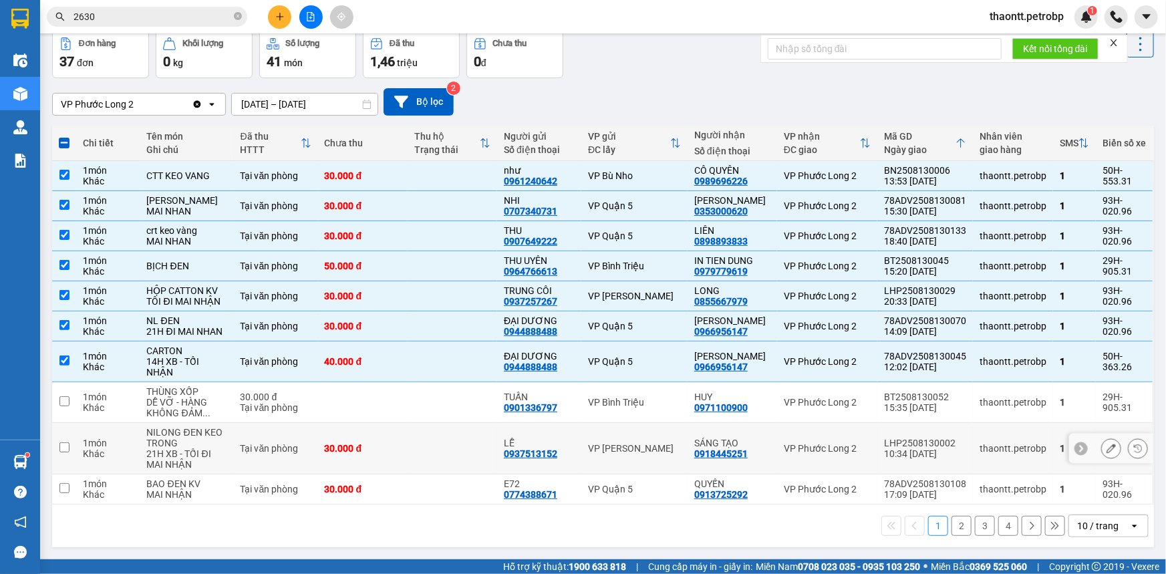
click at [444, 456] on td at bounding box center [453, 448] width 90 height 51
checkbox input "true"
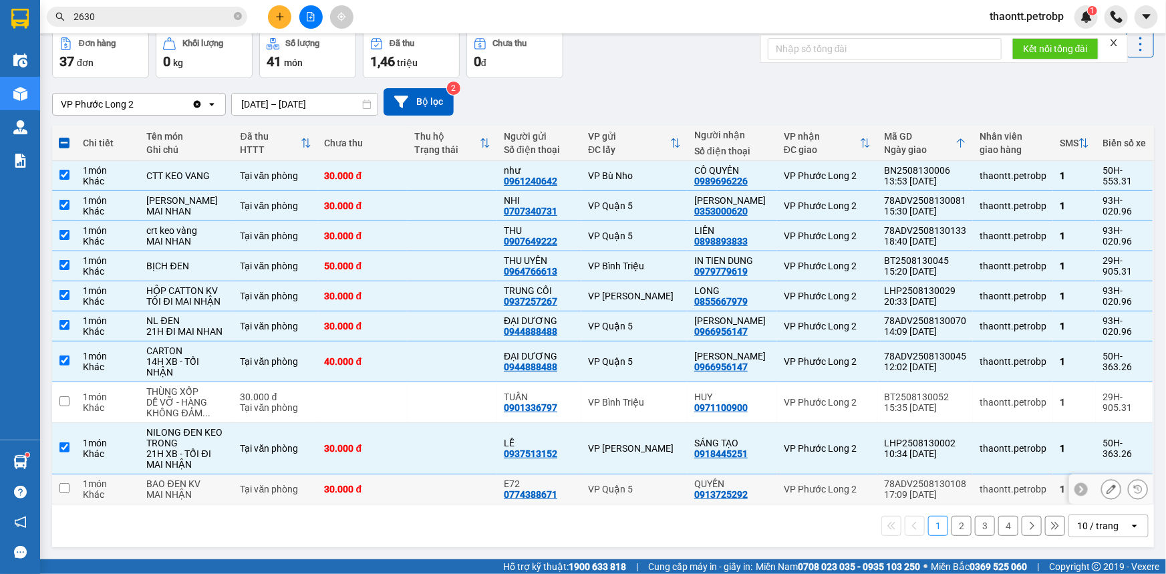
click at [438, 476] on td at bounding box center [453, 490] width 90 height 30
checkbox input "true"
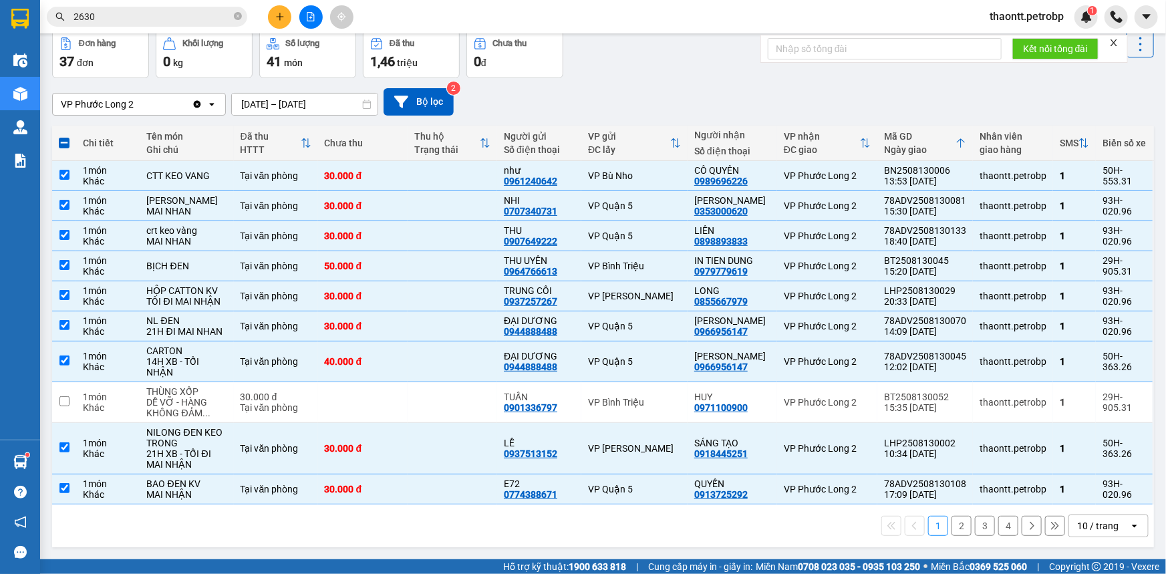
click at [952, 530] on button "2" at bounding box center [962, 526] width 20 height 20
checkbox input "false"
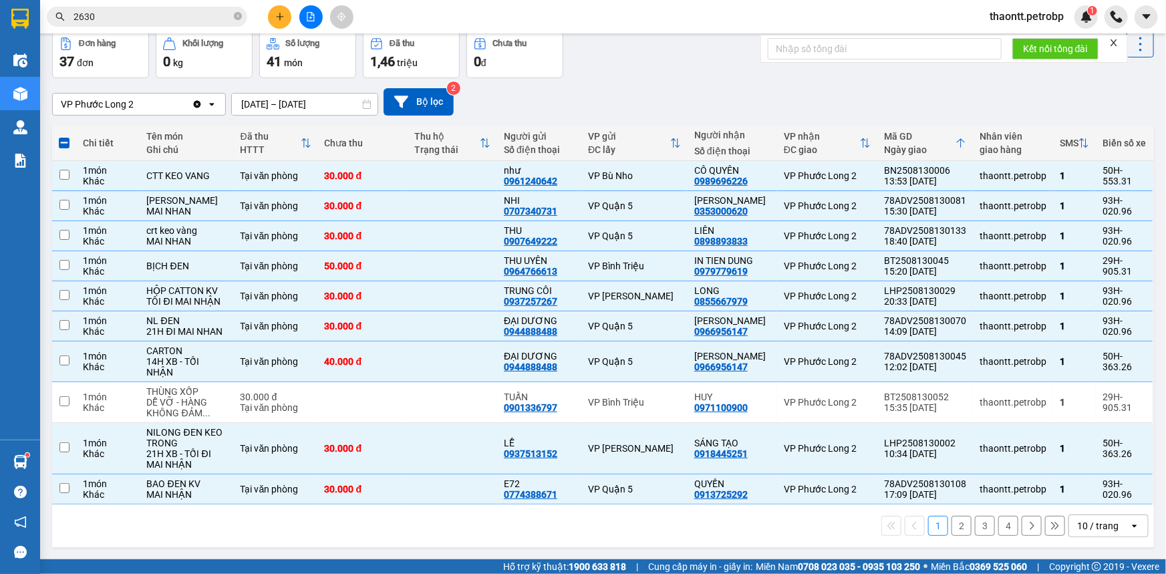
checkbox input "false"
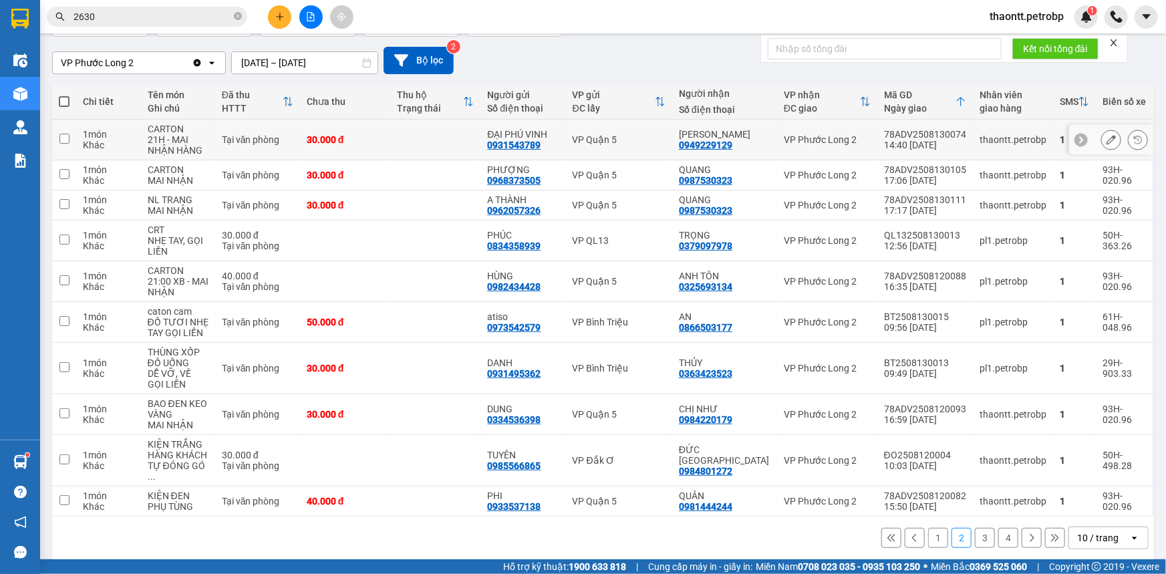
click at [434, 146] on td at bounding box center [435, 140] width 90 height 41
checkbox input "true"
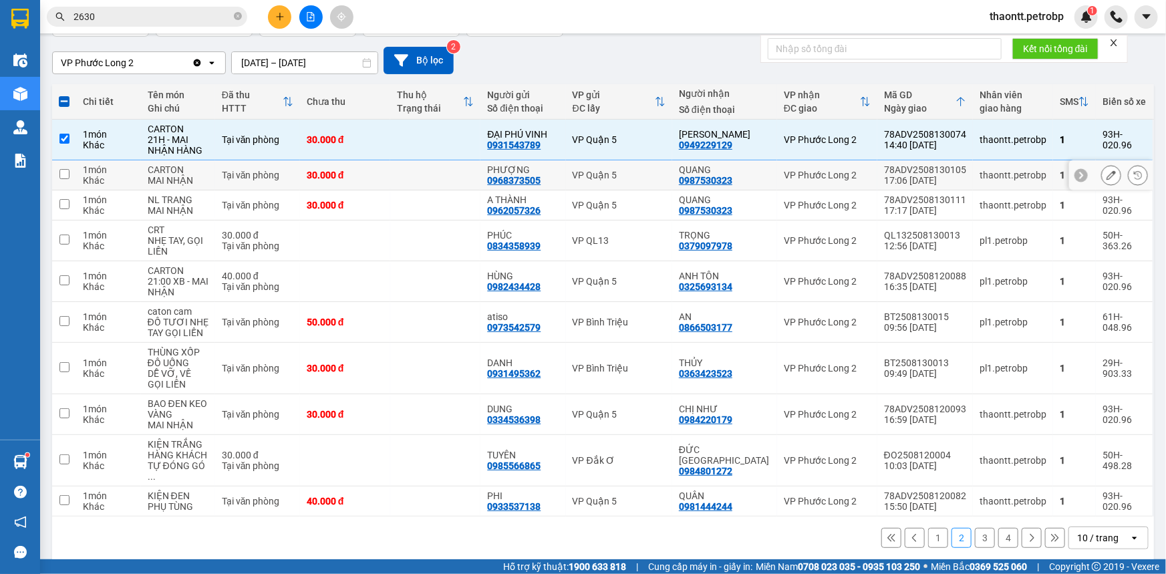
click at [436, 183] on td at bounding box center [435, 175] width 90 height 30
checkbox input "true"
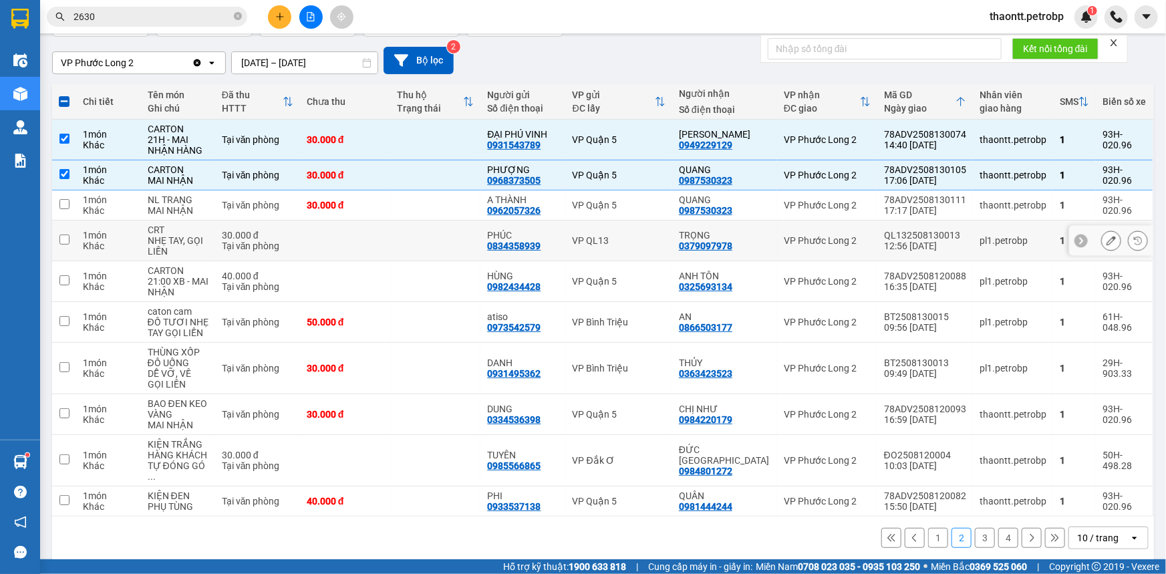
drag, startPoint x: 427, startPoint y: 223, endPoint x: 436, endPoint y: 224, distance: 8.8
click at [427, 224] on td at bounding box center [435, 241] width 90 height 41
checkbox input "true"
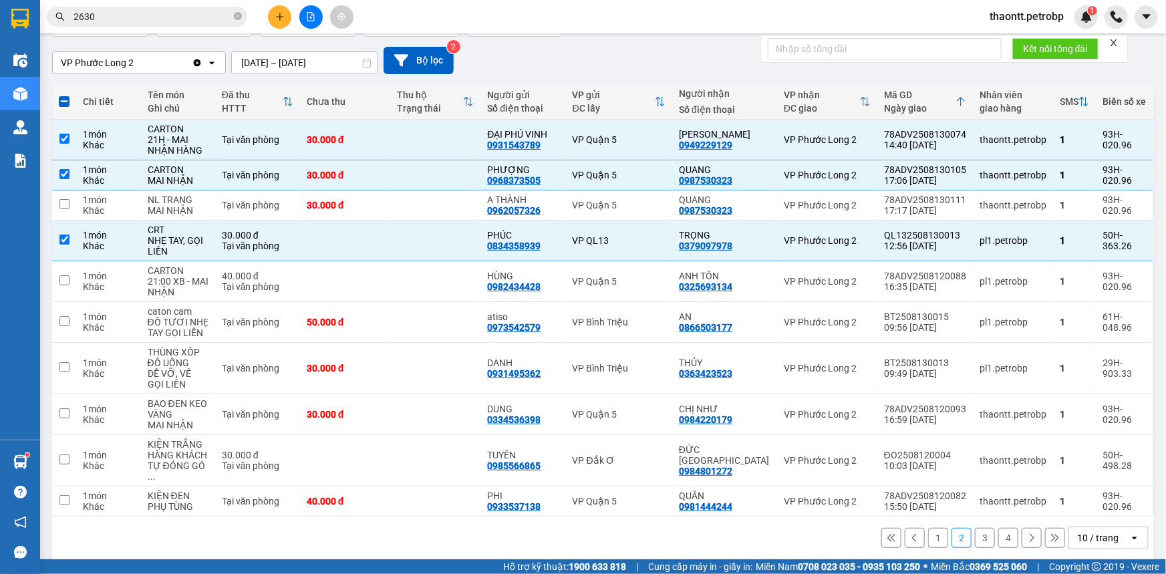
click at [932, 528] on button "1" at bounding box center [938, 538] width 20 height 20
checkbox input "false"
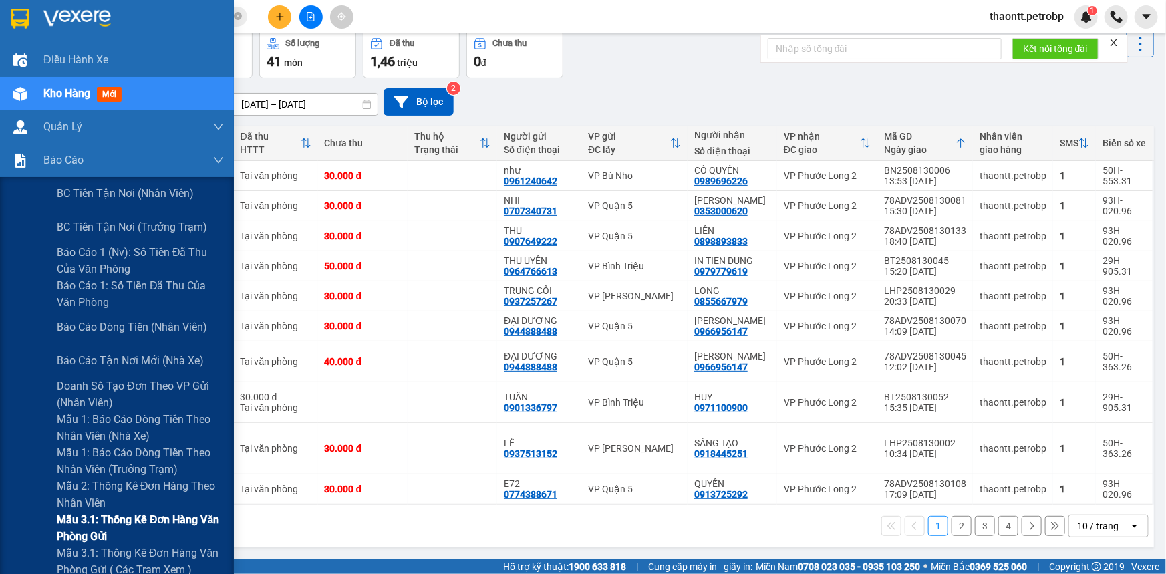
scroll to position [60, 0]
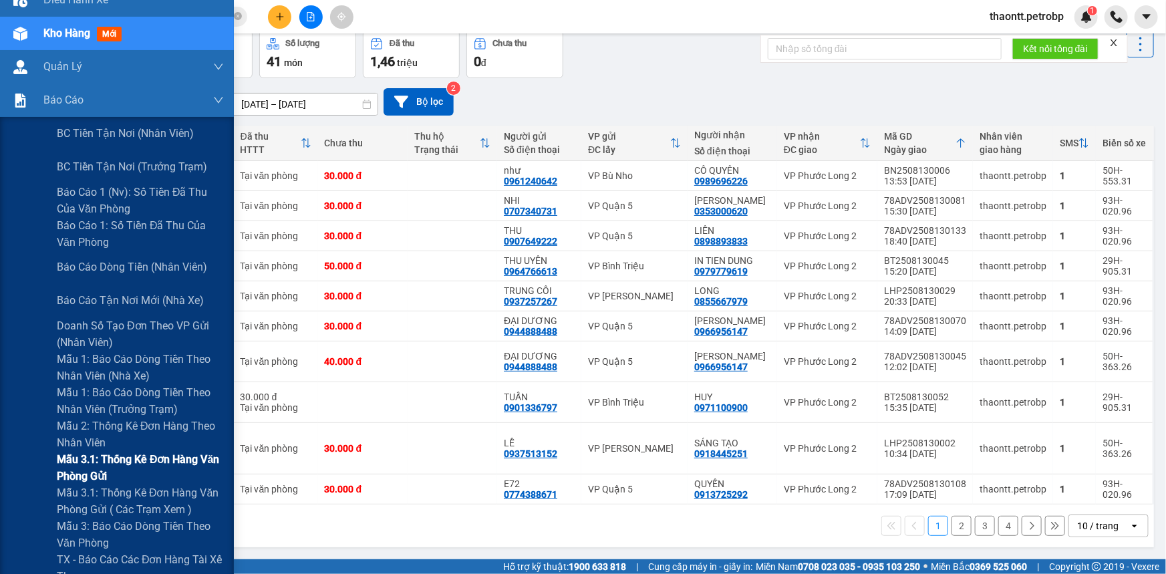
click at [96, 471] on span "Mẫu 3.1: Thống kê đơn hàng văn phòng gửi" at bounding box center [140, 467] width 167 height 33
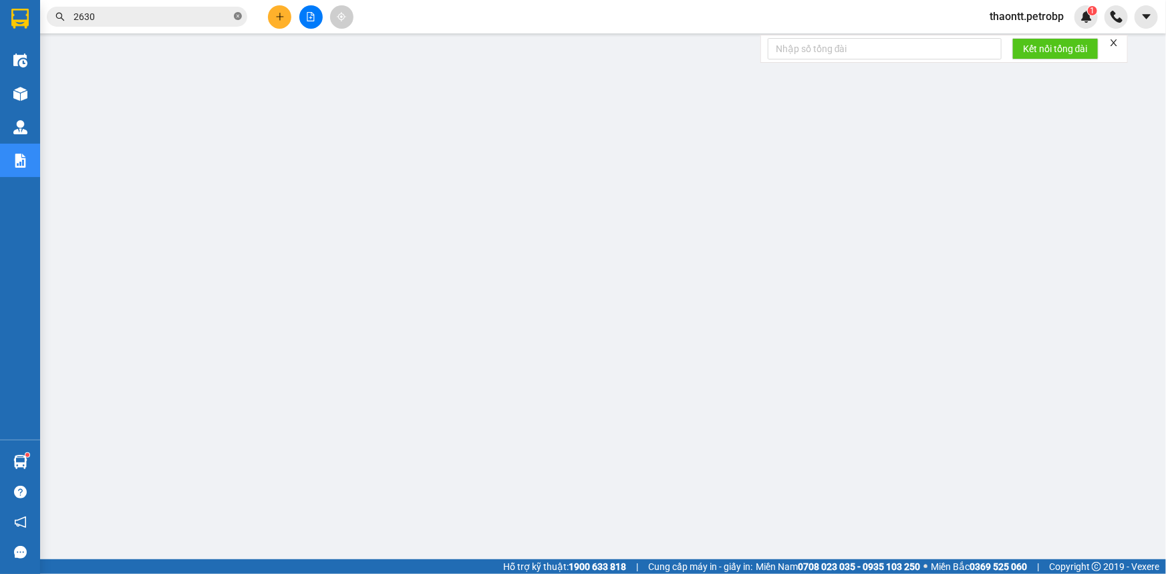
click at [241, 13] on icon "close-circle" at bounding box center [238, 16] width 8 height 8
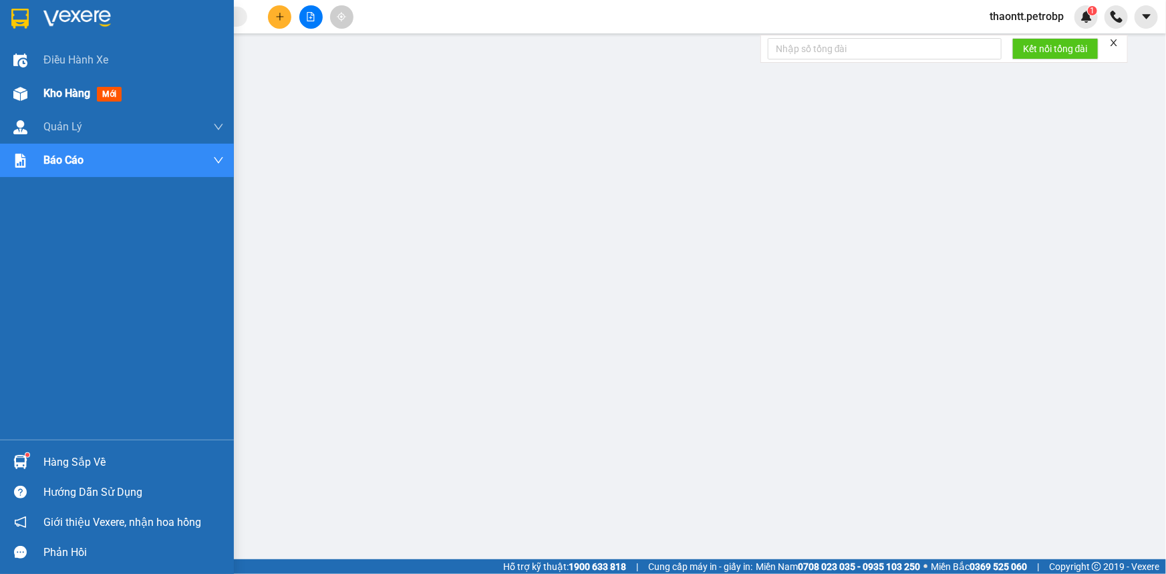
drag, startPoint x: 65, startPoint y: 89, endPoint x: 87, endPoint y: 93, distance: 22.4
click at [69, 91] on span "Kho hàng" at bounding box center [66, 93] width 47 height 13
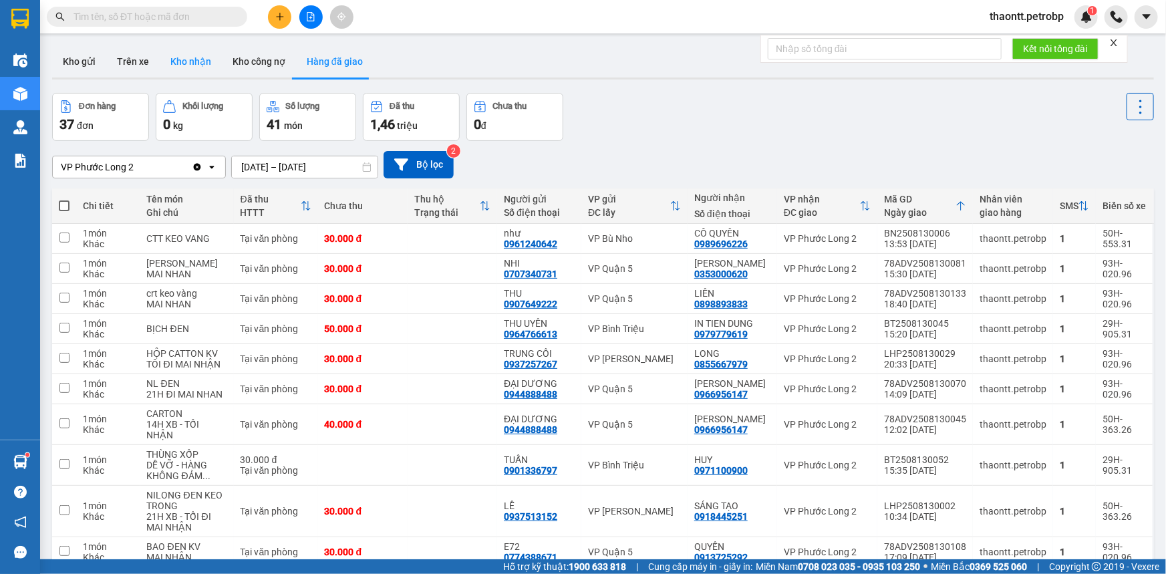
click at [205, 62] on button "Kho nhận" at bounding box center [191, 61] width 62 height 32
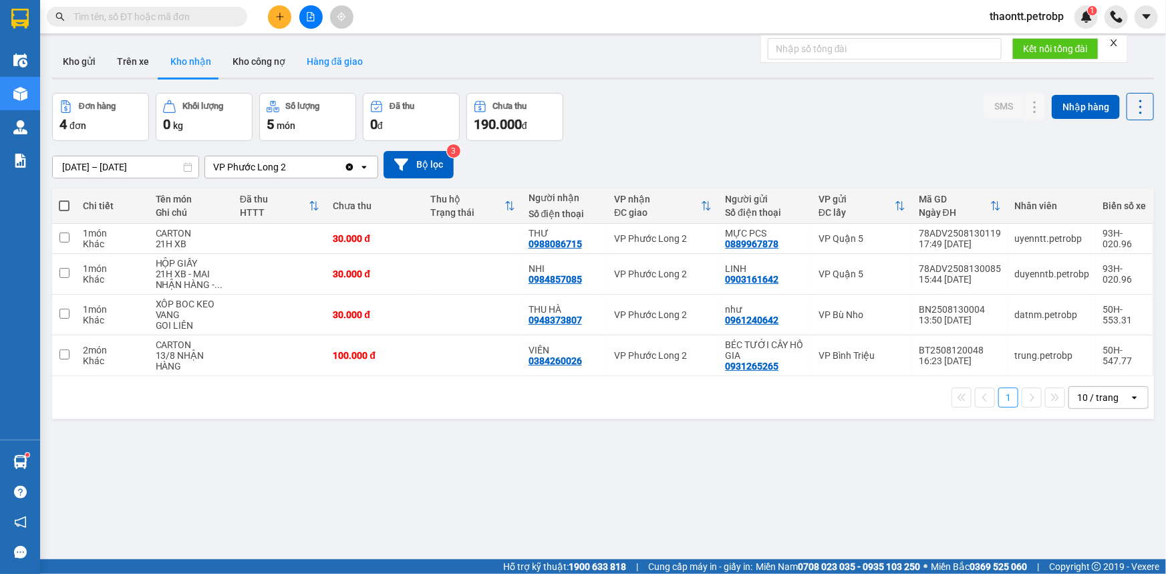
click at [319, 61] on button "Hàng đã giao" at bounding box center [335, 61] width 78 height 32
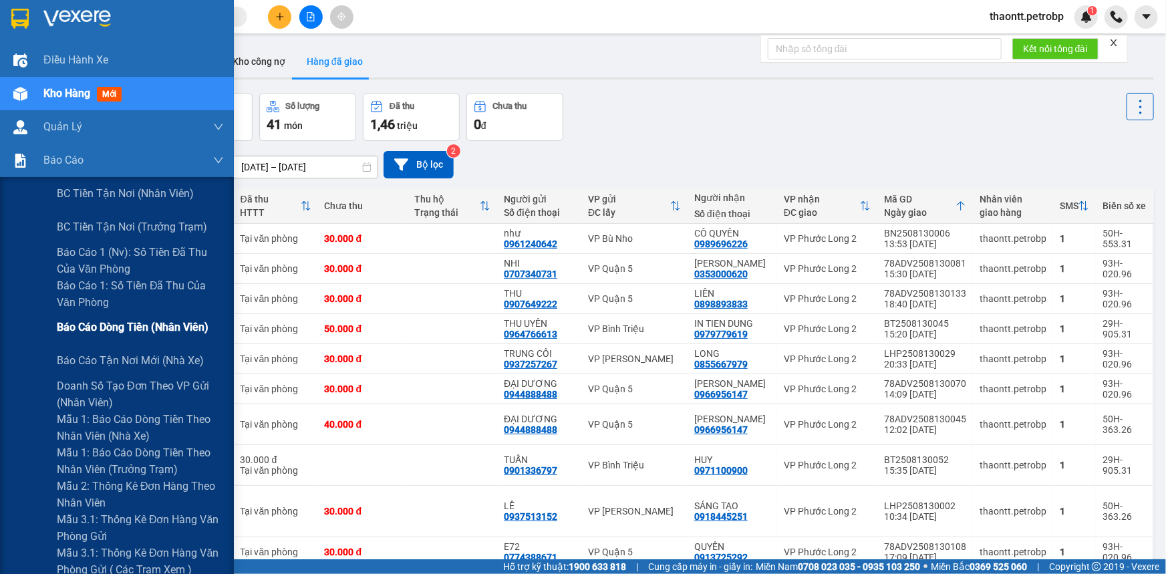
click at [110, 334] on span "Báo cáo dòng tiền (nhân viên)" at bounding box center [133, 327] width 152 height 17
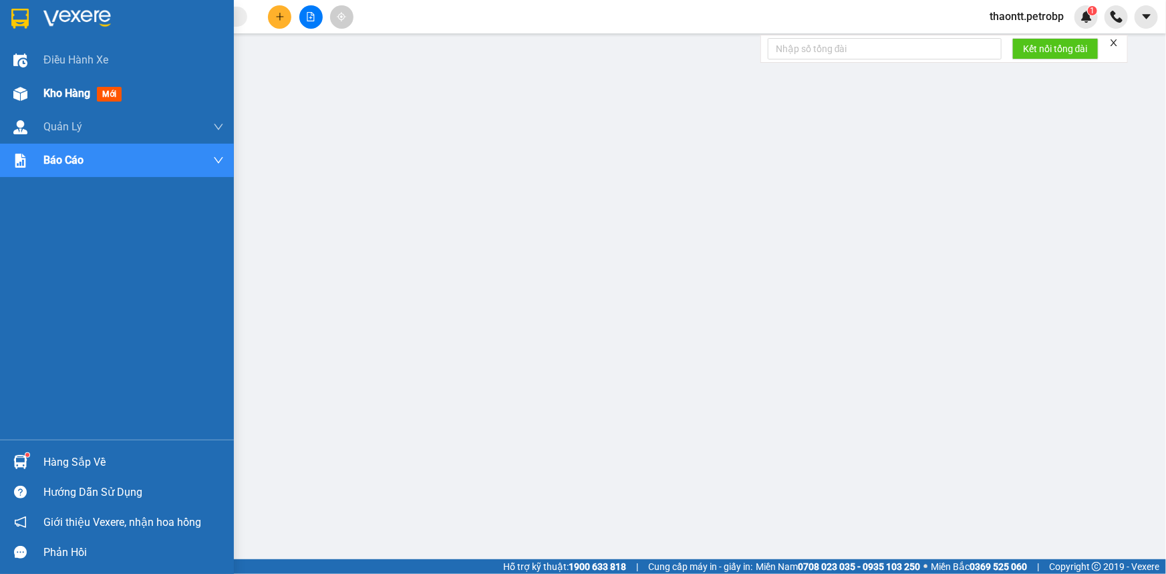
click at [80, 96] on span "Kho hàng" at bounding box center [66, 93] width 47 height 13
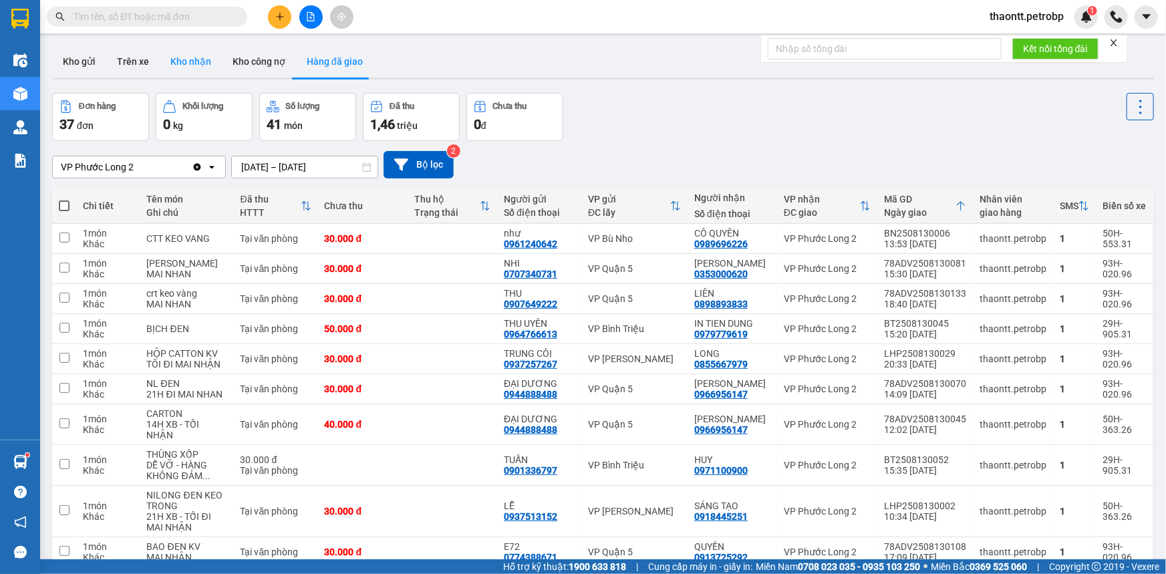
drag, startPoint x: 187, startPoint y: 65, endPoint x: 235, endPoint y: 134, distance: 84.0
click at [187, 66] on button "Kho nhận" at bounding box center [191, 61] width 62 height 32
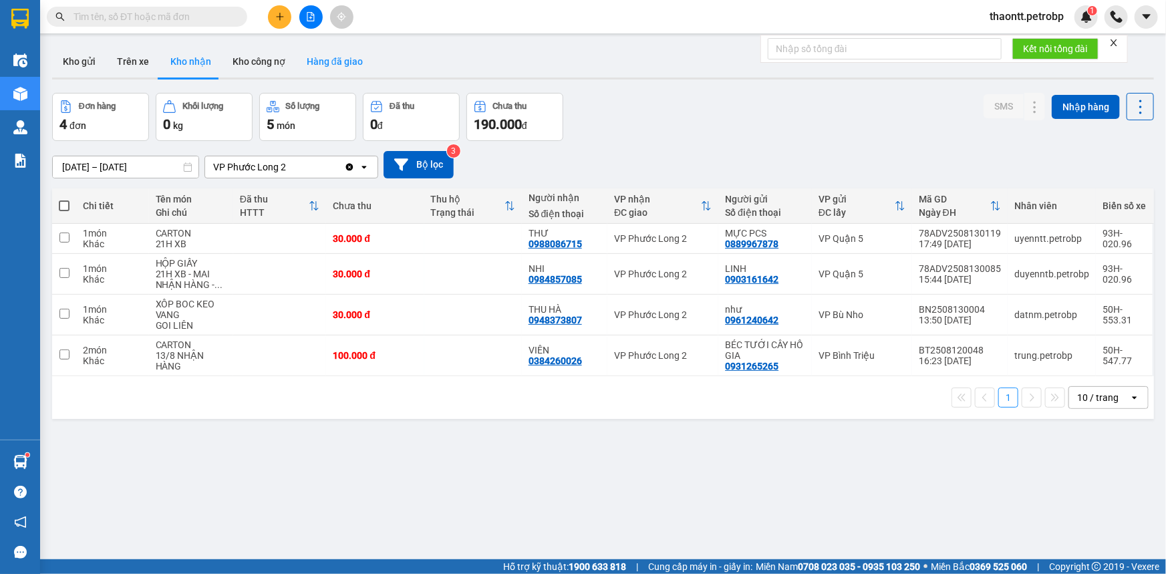
click at [317, 67] on button "Hàng đã giao" at bounding box center [335, 61] width 78 height 32
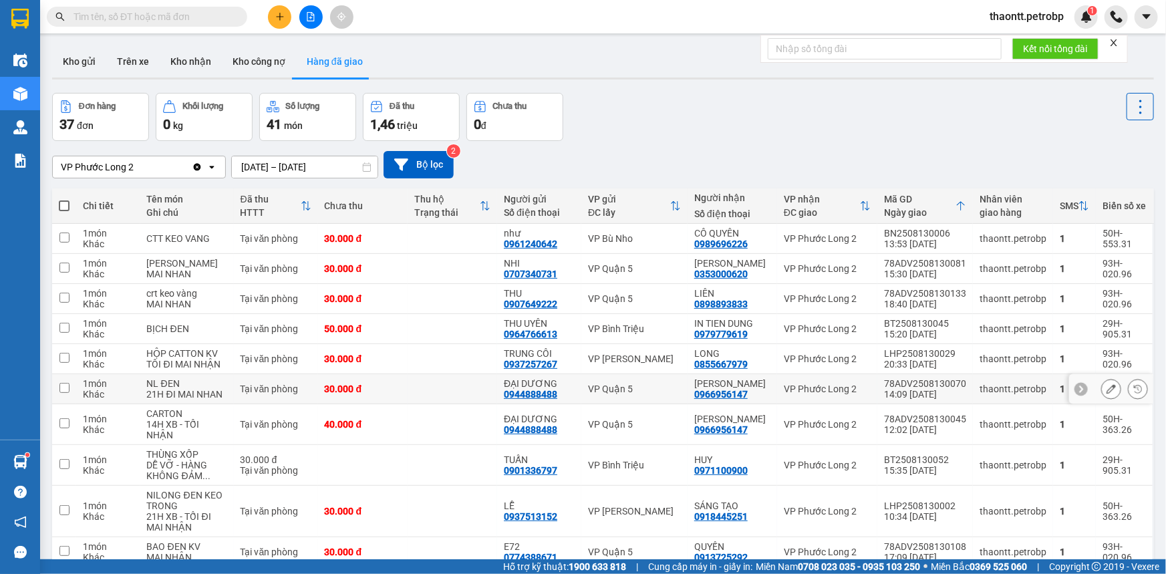
scroll to position [104, 0]
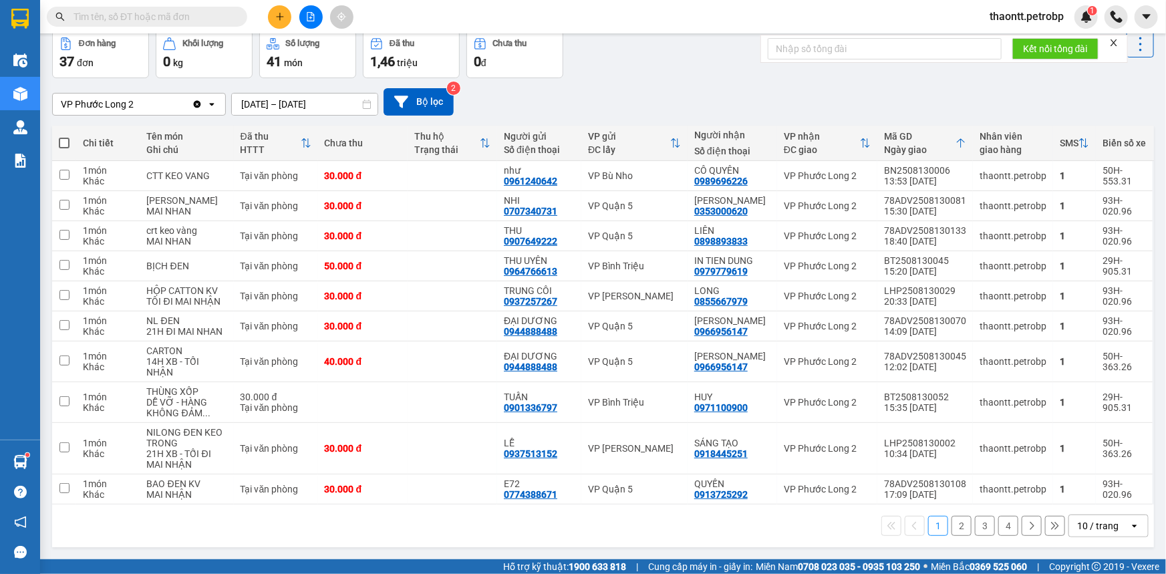
click at [954, 525] on button "2" at bounding box center [962, 526] width 20 height 20
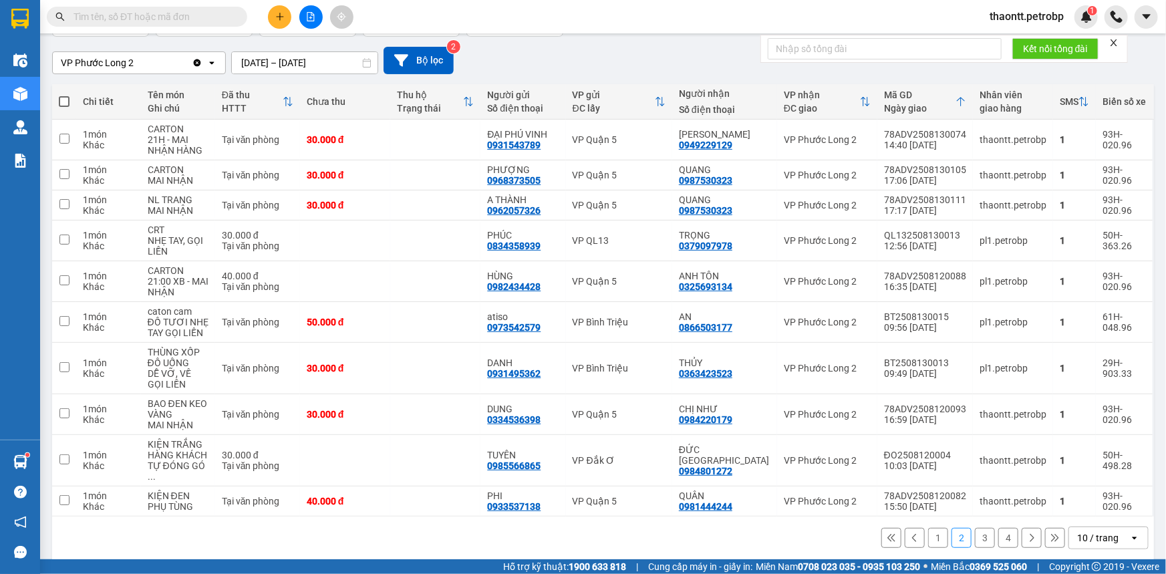
drag, startPoint x: 927, startPoint y: 521, endPoint x: 926, endPoint y: 530, distance: 8.8
click at [929, 528] on button "1" at bounding box center [938, 538] width 20 height 20
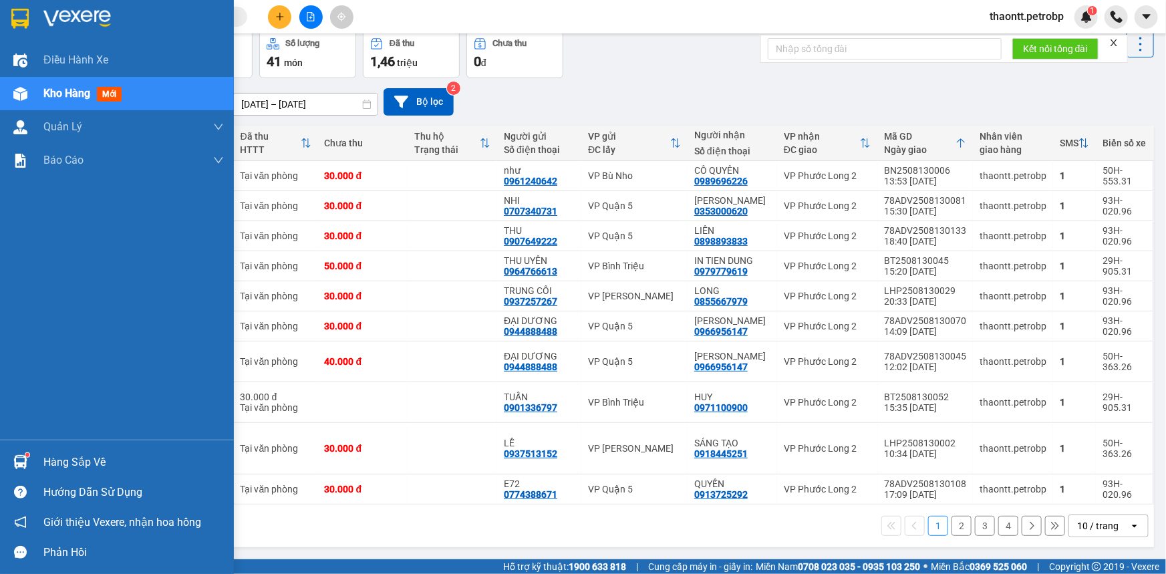
click at [60, 475] on div "Hàng sắp về" at bounding box center [117, 462] width 234 height 30
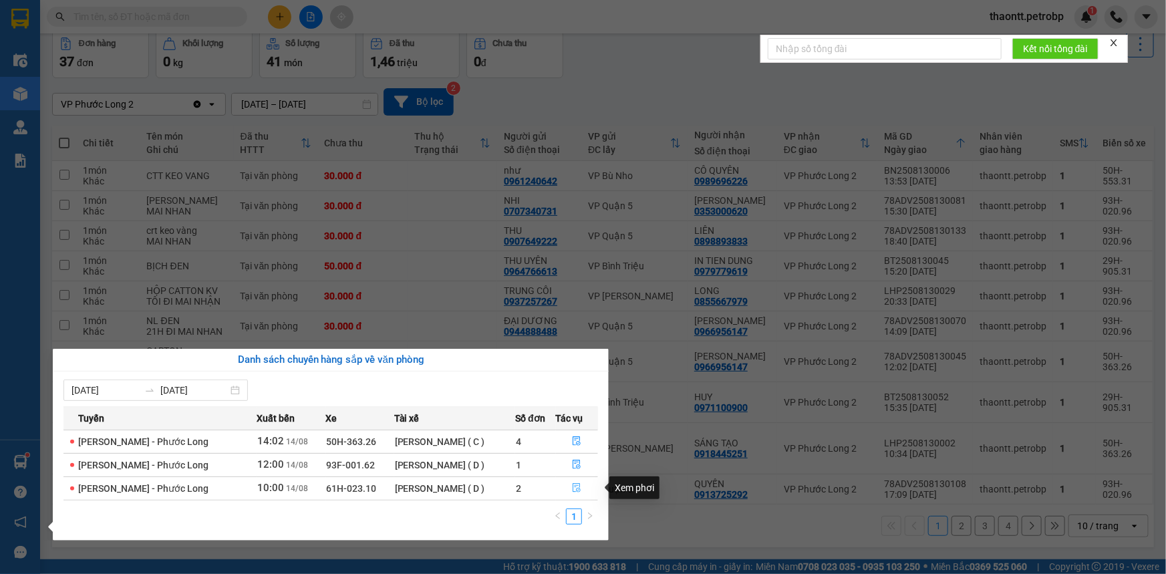
click at [583, 487] on button "button" at bounding box center [577, 488] width 41 height 21
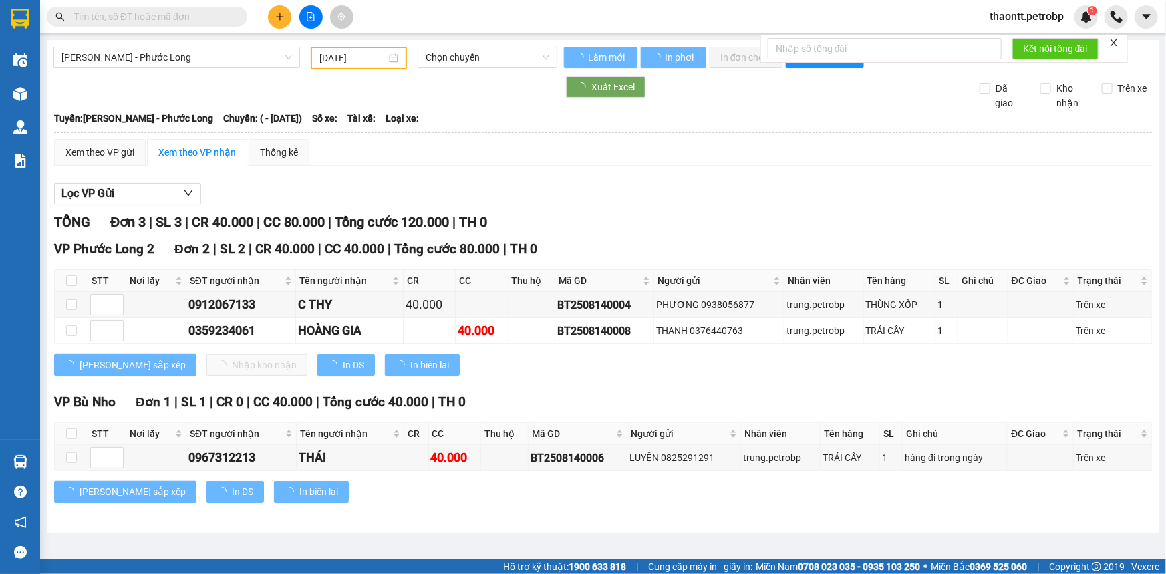
type input "[DATE]"
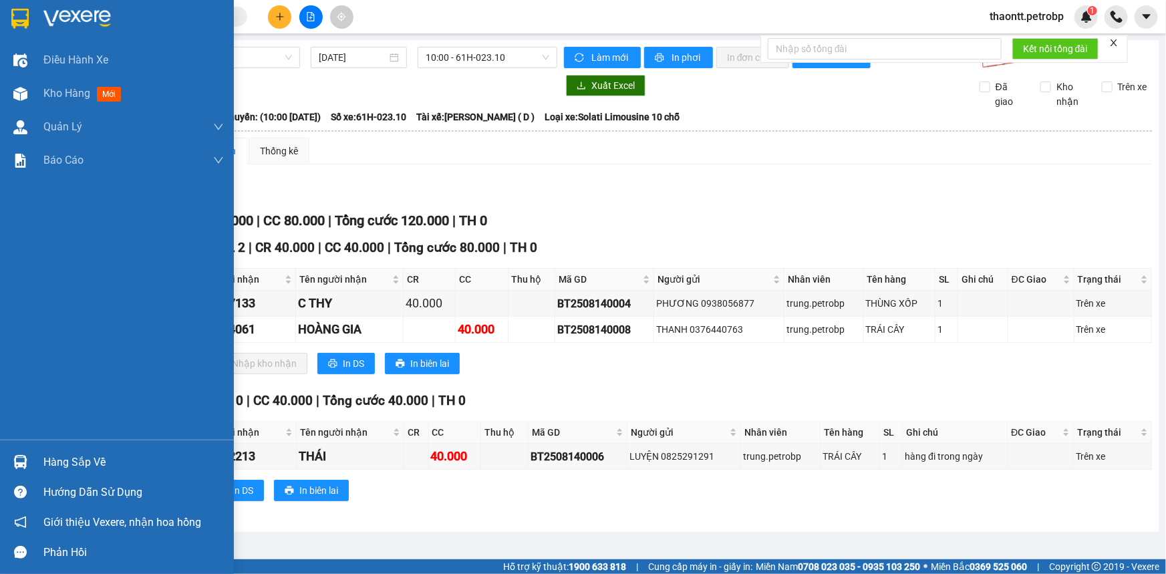
drag, startPoint x: 51, startPoint y: 461, endPoint x: 53, endPoint y: 454, distance: 7.0
click at [53, 461] on div "Hàng sắp về" at bounding box center [133, 462] width 180 height 20
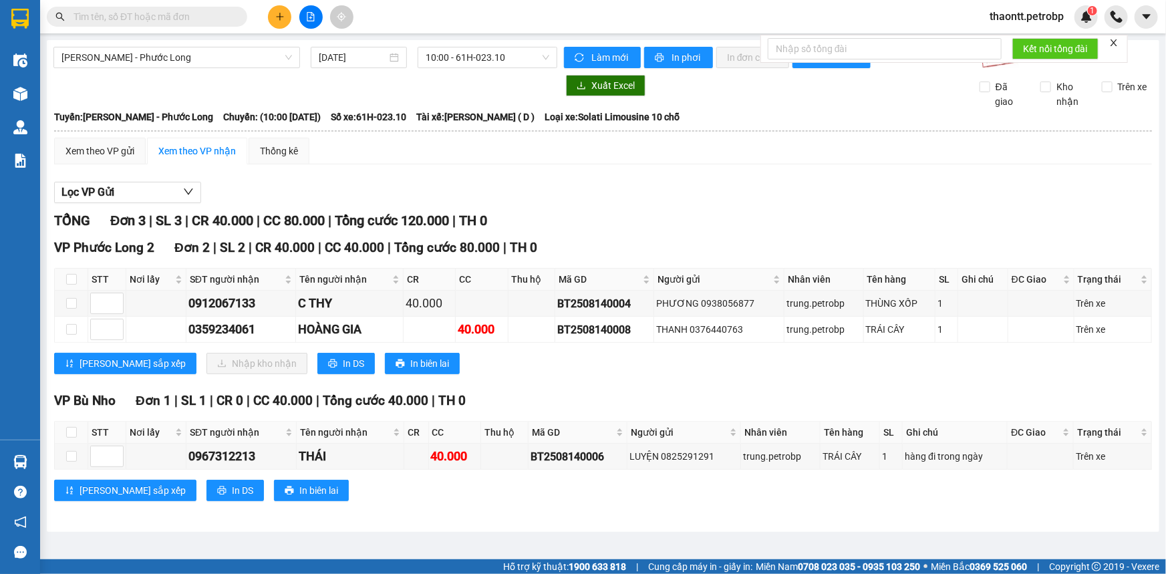
click at [654, 502] on section "Kết quả tìm kiếm ( 15 ) Bộ lọc Mã ĐH Trạng thái Món hàng Tổng cước Chưa cước Ng…" at bounding box center [583, 287] width 1166 height 574
